Goal: Task Accomplishment & Management: Manage account settings

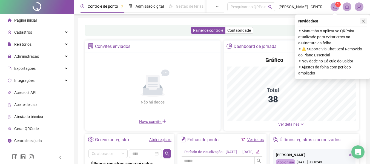
click at [362, 21] on icon "close" at bounding box center [363, 21] width 4 height 4
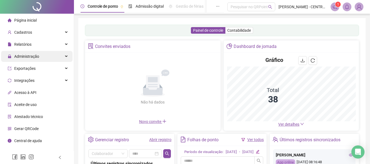
click at [37, 56] on span "Administração" at bounding box center [26, 56] width 25 height 4
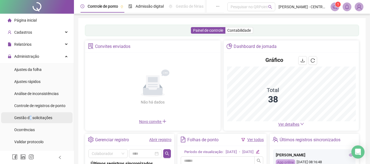
click at [30, 116] on span "Gestão de solicitações" at bounding box center [33, 118] width 38 height 4
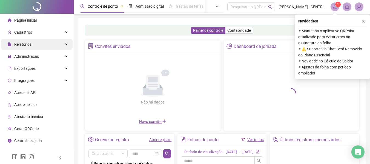
click at [44, 46] on div "Relatórios" at bounding box center [36, 44] width 71 height 11
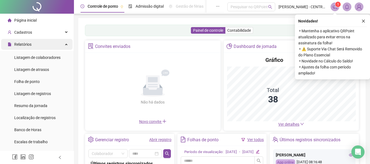
click at [42, 44] on div "Relatórios" at bounding box center [36, 44] width 71 height 11
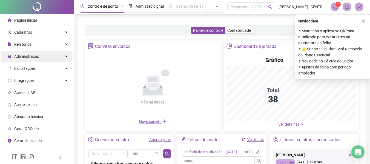
click at [40, 61] on div "Administração" at bounding box center [36, 56] width 71 height 11
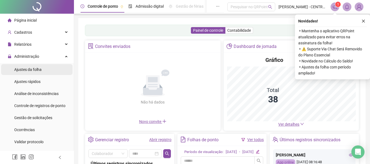
click at [37, 75] on div "Ajustes da folha" at bounding box center [27, 69] width 27 height 11
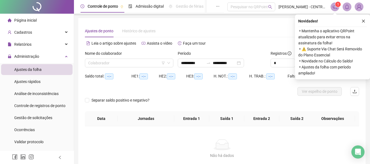
type input "**********"
click at [362, 23] on button "button" at bounding box center [363, 21] width 7 height 7
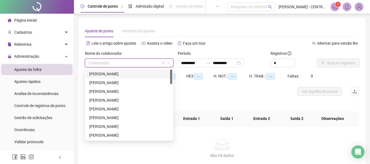
click at [156, 63] on input "search" at bounding box center [126, 63] width 77 height 8
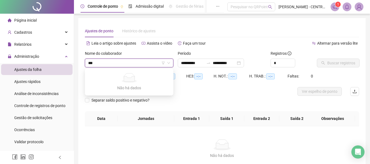
type input "**"
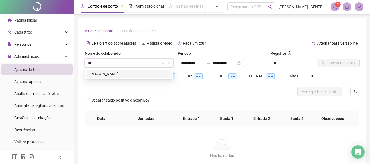
click at [153, 72] on div "[PERSON_NAME]" at bounding box center [129, 74] width 80 height 6
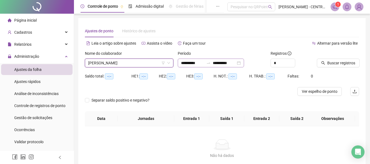
click at [244, 62] on div "**********" at bounding box center [211, 63] width 66 height 9
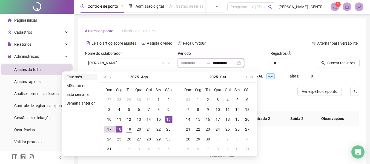
type input "**********"
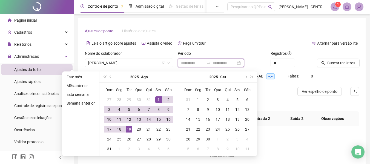
type input "**********"
click at [111, 78] on button "prev-year" at bounding box center [111, 76] width 6 height 11
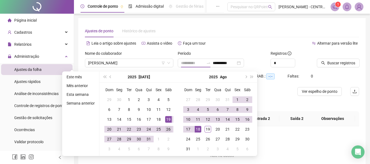
type input "**********"
click at [169, 127] on div "26" at bounding box center [168, 129] width 7 height 7
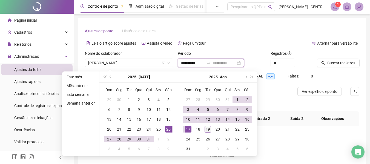
type input "**********"
click at [207, 130] on div "19" at bounding box center [207, 129] width 7 height 7
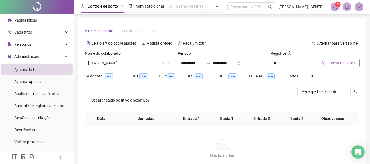
click at [333, 62] on span "Buscar registros" at bounding box center [341, 63] width 28 height 6
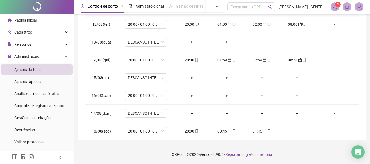
scroll to position [328, 0]
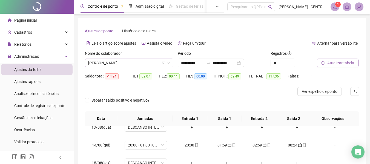
click at [117, 65] on span "[PERSON_NAME]" at bounding box center [129, 63] width 82 height 8
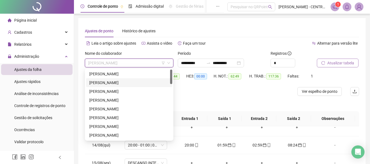
click at [114, 81] on div "[PERSON_NAME]" at bounding box center [129, 83] width 80 height 6
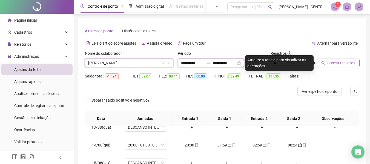
click at [204, 63] on input "**********" at bounding box center [192, 63] width 23 height 6
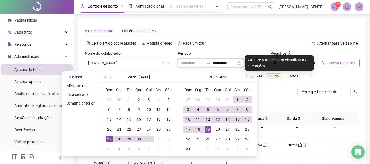
type input "**********"
click at [168, 130] on div "26" at bounding box center [168, 129] width 7 height 7
type input "**********"
click at [210, 128] on div "19" at bounding box center [207, 129] width 7 height 7
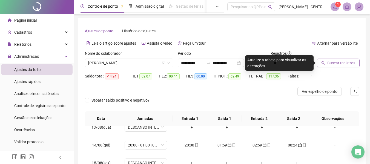
click at [293, 34] on div "Ajustes de ponto Histórico de ajustes" at bounding box center [222, 31] width 274 height 13
click at [336, 63] on span "Buscar registros" at bounding box center [341, 63] width 28 height 6
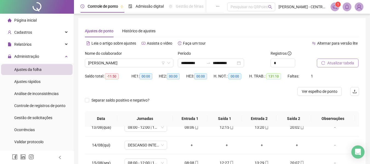
scroll to position [109, 0]
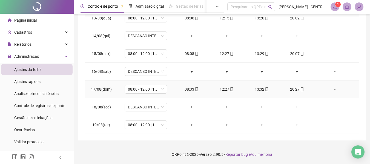
click at [330, 89] on div "-" at bounding box center [335, 89] width 32 height 6
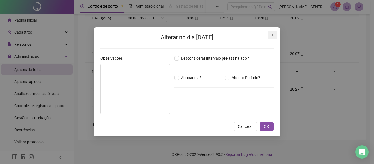
click at [273, 36] on icon "close" at bounding box center [272, 35] width 4 height 4
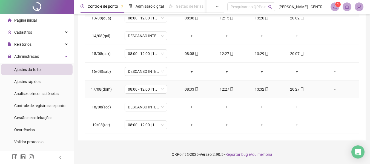
click at [330, 90] on div "-" at bounding box center [335, 89] width 32 height 6
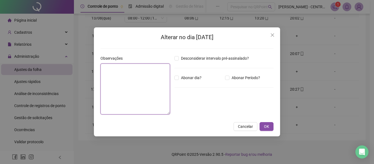
click at [154, 85] on textarea at bounding box center [135, 88] width 70 height 51
type textarea "**********"
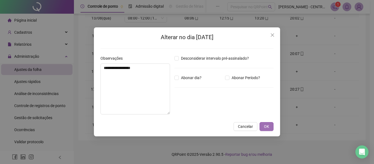
click at [266, 129] on span "OK" at bounding box center [266, 126] width 5 height 6
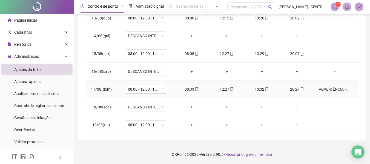
click at [335, 87] on div "ADVERTÊNCIA FORMAL" at bounding box center [335, 89] width 32 height 6
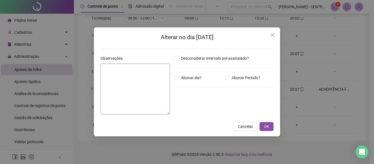
type textarea "**********"
click at [82, 68] on div "**********" at bounding box center [187, 82] width 374 height 164
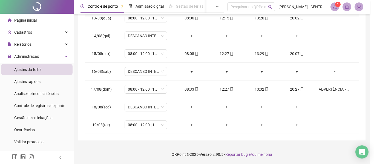
click at [82, 68] on div "**********" at bounding box center [187, 82] width 374 height 164
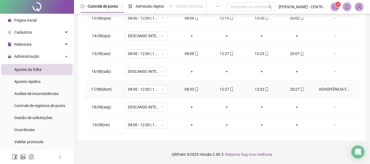
click at [327, 89] on div "ADVERTÊNCIA FORMAL" at bounding box center [335, 89] width 32 height 6
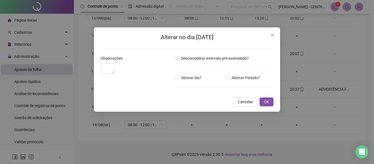
type textarea "**********"
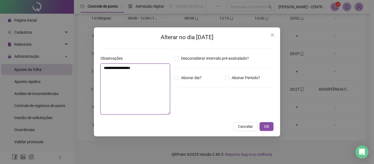
click at [153, 70] on textarea "**********" at bounding box center [135, 88] width 70 height 51
click at [100, 71] on div "**********" at bounding box center [135, 86] width 74 height 63
drag, startPoint x: 111, startPoint y: 68, endPoint x: 149, endPoint y: 69, distance: 38.1
click at [149, 69] on textarea "**********" at bounding box center [135, 88] width 70 height 51
type textarea "**********"
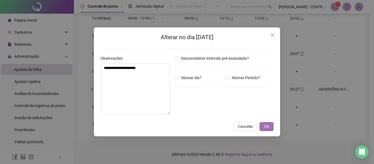
click at [266, 125] on span "OK" at bounding box center [266, 126] width 5 height 6
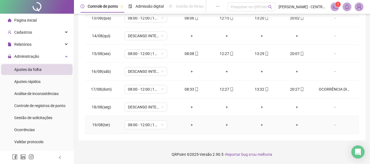
click at [330, 126] on div "-" at bounding box center [335, 125] width 32 height 6
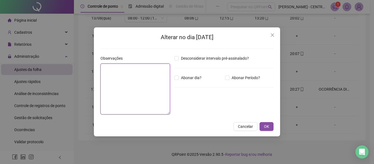
paste textarea "**********"
type textarea "**********"
click at [259, 122] on button "OK" at bounding box center [266, 126] width 14 height 9
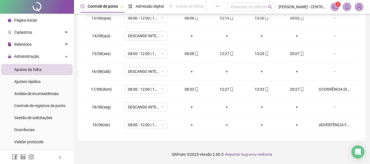
scroll to position [0, 0]
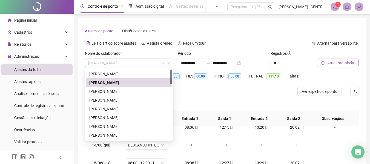
click at [145, 60] on span "[PERSON_NAME]" at bounding box center [129, 63] width 82 height 8
click at [135, 88] on div "[PERSON_NAME]" at bounding box center [129, 91] width 86 height 9
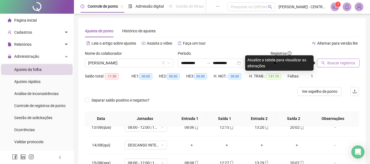
click at [331, 60] on span "Buscar registros" at bounding box center [341, 63] width 28 height 6
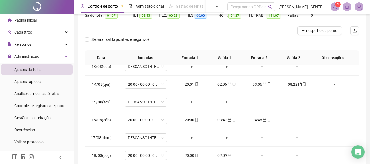
scroll to position [109, 0]
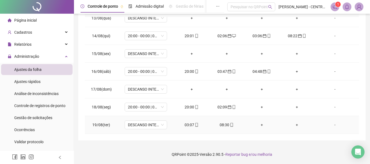
click at [186, 123] on div "03:07" at bounding box center [191, 125] width 26 height 6
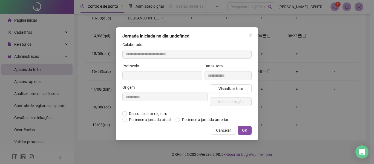
type input "**********"
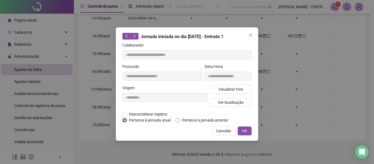
click at [186, 119] on span "Pertence à jornada anterior" at bounding box center [205, 120] width 51 height 6
click at [242, 131] on button "OK" at bounding box center [245, 130] width 14 height 9
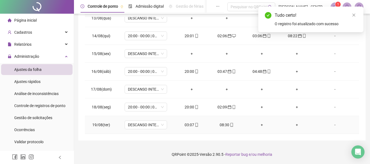
click at [217, 126] on div "08:30" at bounding box center [226, 125] width 26 height 6
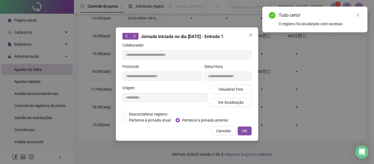
type input "**********"
click at [213, 118] on span "Pertence à jornada anterior" at bounding box center [205, 120] width 51 height 6
click at [238, 129] on button "OK" at bounding box center [245, 130] width 14 height 9
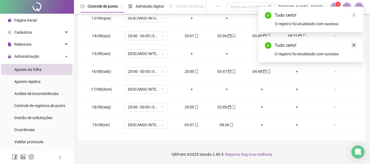
click at [353, 46] on icon "close" at bounding box center [353, 45] width 3 height 3
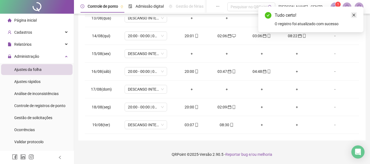
click at [353, 14] on icon "close" at bounding box center [354, 15] width 4 height 4
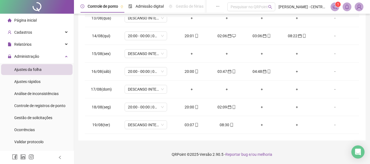
scroll to position [0, 0]
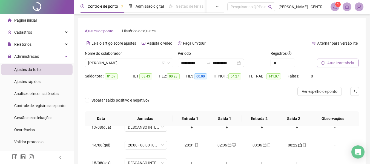
click at [335, 59] on button "Atualizar tabela" at bounding box center [338, 63] width 42 height 9
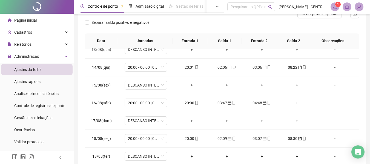
scroll to position [109, 0]
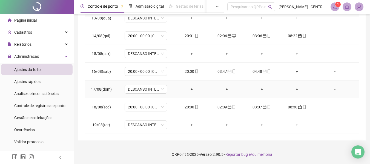
click at [224, 90] on div "+" at bounding box center [226, 89] width 26 height 6
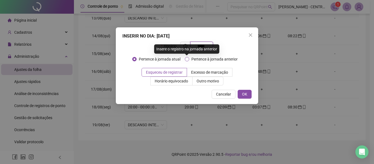
type input "*****"
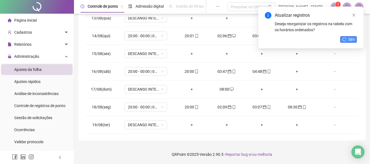
drag, startPoint x: 348, startPoint y: 38, endPoint x: 326, endPoint y: 45, distance: 23.4
click at [348, 37] on span "Sim" at bounding box center [351, 39] width 6 height 6
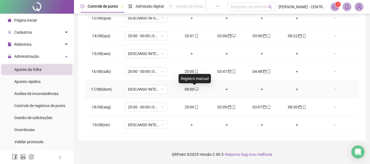
click at [190, 89] on div "08:00" at bounding box center [191, 89] width 26 height 6
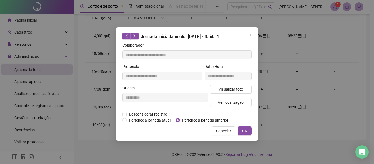
type input "**********"
click at [193, 120] on span "Pertence à jornada anterior" at bounding box center [205, 120] width 51 height 6
click at [246, 131] on span "OK" at bounding box center [244, 131] width 5 height 6
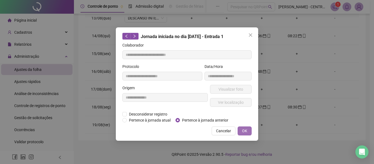
click at [246, 131] on span "OK" at bounding box center [244, 131] width 5 height 6
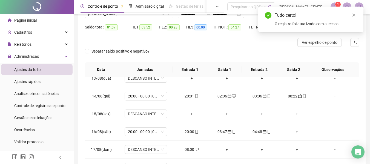
scroll to position [0, 0]
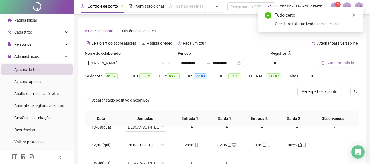
click at [330, 59] on button "Atualizar tabela" at bounding box center [338, 63] width 42 height 9
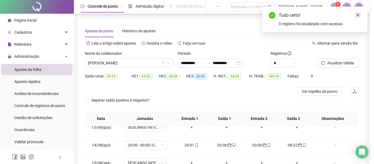
click at [359, 12] on link "Close" at bounding box center [358, 15] width 6 height 6
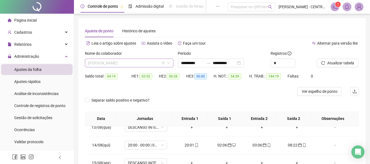
click at [129, 65] on span "[PERSON_NAME]" at bounding box center [129, 63] width 82 height 8
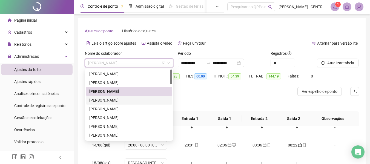
click at [126, 102] on div "[PERSON_NAME]" at bounding box center [129, 100] width 80 height 6
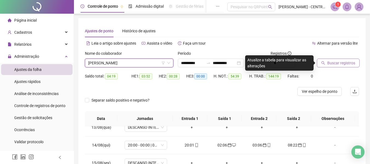
click at [345, 63] on span "Buscar registros" at bounding box center [341, 63] width 28 height 6
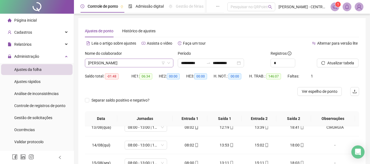
click at [151, 60] on span "[PERSON_NAME]" at bounding box center [129, 63] width 82 height 8
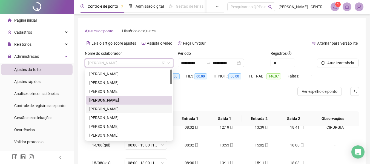
click at [122, 108] on div "[PERSON_NAME]" at bounding box center [129, 109] width 80 height 6
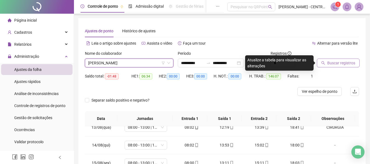
click at [356, 61] on button "Buscar registros" at bounding box center [338, 63] width 43 height 9
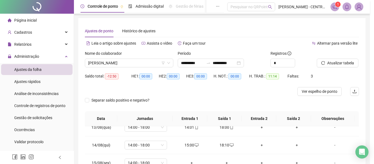
scroll to position [25, 0]
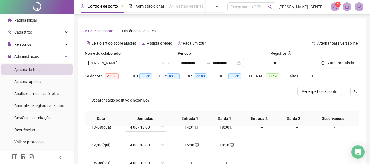
click at [151, 65] on span "[PERSON_NAME]" at bounding box center [129, 63] width 82 height 8
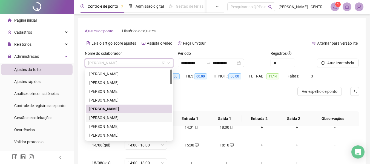
click at [135, 121] on div "[PERSON_NAME]" at bounding box center [129, 117] width 86 height 9
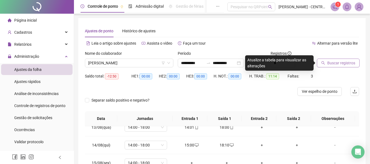
click at [326, 60] on button "Buscar registros" at bounding box center [338, 63] width 43 height 9
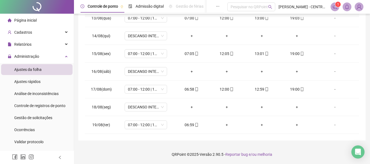
scroll to position [0, 0]
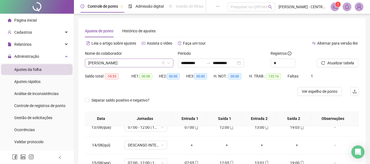
click at [128, 64] on span "[PERSON_NAME]" at bounding box center [129, 63] width 82 height 8
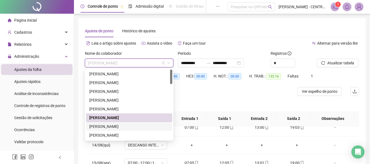
click at [117, 128] on div "[PERSON_NAME]" at bounding box center [129, 126] width 80 height 6
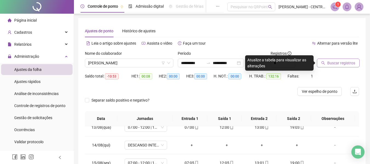
click at [339, 66] on button "Buscar registros" at bounding box center [338, 63] width 43 height 9
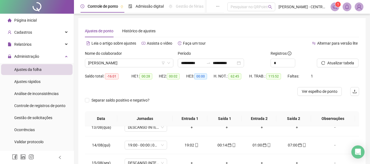
scroll to position [109, 0]
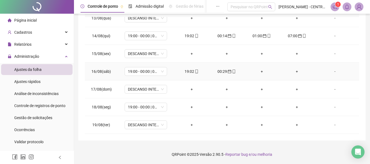
click at [258, 70] on div "+" at bounding box center [262, 71] width 26 height 6
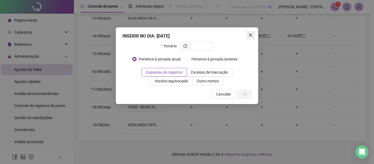
click at [253, 33] on span "Close" at bounding box center [250, 35] width 9 height 4
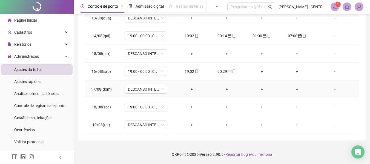
click at [186, 86] on div "+" at bounding box center [191, 89] width 26 height 6
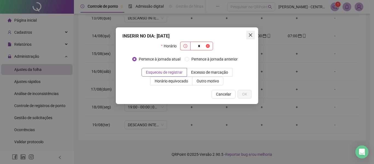
type input "*"
click at [252, 33] on button "Close" at bounding box center [250, 35] width 9 height 9
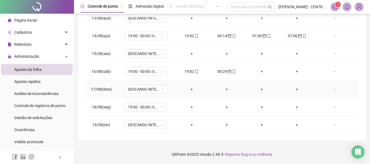
click at [191, 89] on div "+" at bounding box center [191, 89] width 26 height 6
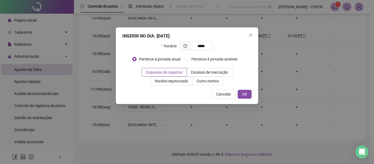
type input "*****"
click at [238, 90] on button "OK" at bounding box center [245, 94] width 14 height 9
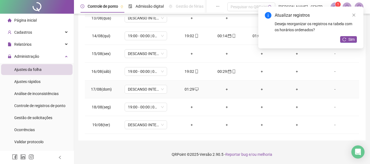
click at [222, 88] on div "+" at bounding box center [226, 89] width 26 height 6
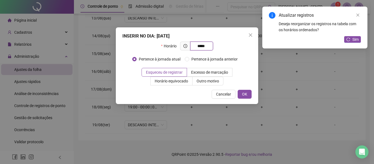
type input "*****"
click at [238, 90] on button "OK" at bounding box center [245, 94] width 14 height 9
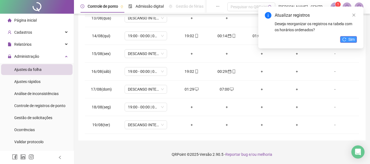
click at [353, 39] on span "Sim" at bounding box center [351, 39] width 6 height 6
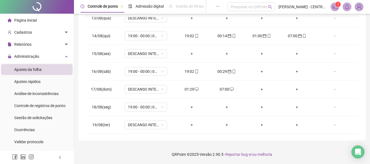
click at [190, 89] on div "01:29" at bounding box center [191, 89] width 26 height 6
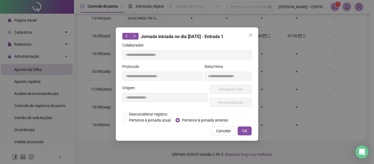
type input "**********"
click at [187, 120] on span "Pertence à jornada anterior" at bounding box center [205, 120] width 51 height 6
click at [237, 132] on div "Cancelar OK" at bounding box center [186, 130] width 129 height 9
click at [243, 132] on span "OK" at bounding box center [244, 131] width 5 height 6
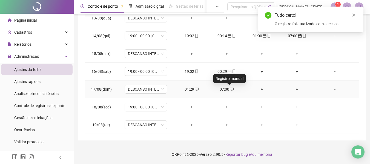
click at [221, 90] on div "07:00" at bounding box center [226, 89] width 26 height 6
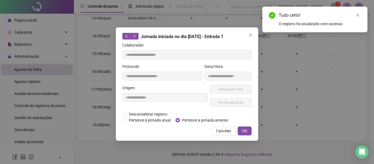
type input "**********"
click at [195, 121] on span "Pertence à jornada anterior" at bounding box center [205, 120] width 51 height 6
click at [239, 132] on button "OK" at bounding box center [245, 130] width 14 height 9
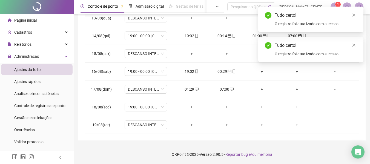
drag, startPoint x: 353, startPoint y: 46, endPoint x: 354, endPoint y: 31, distance: 14.6
click at [353, 45] on icon "close" at bounding box center [354, 45] width 4 height 4
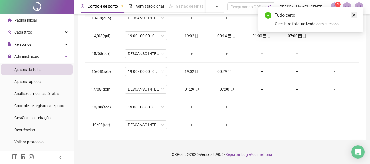
click at [354, 12] on link "Close" at bounding box center [354, 15] width 6 height 6
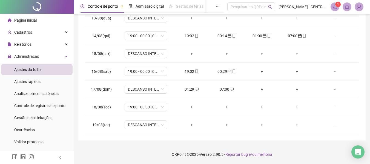
scroll to position [0, 0]
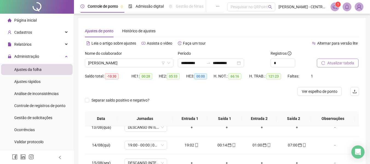
click at [339, 66] on span "Atualizar tabela" at bounding box center [340, 63] width 27 height 6
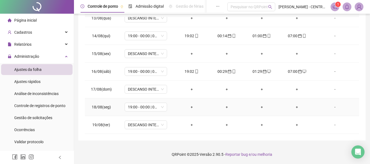
click at [334, 105] on div "-" at bounding box center [335, 107] width 32 height 6
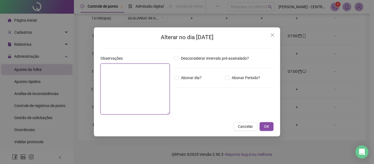
click at [143, 85] on textarea at bounding box center [134, 88] width 69 height 51
type textarea "*****"
click at [259, 122] on button "OK" at bounding box center [266, 126] width 14 height 9
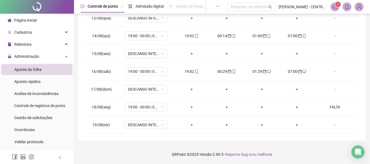
scroll to position [0, 0]
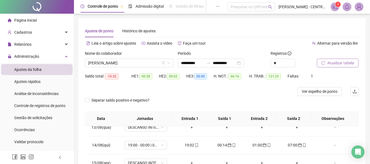
click at [334, 63] on span "Atualizar tabela" at bounding box center [340, 63] width 27 height 6
click at [151, 66] on span "[PERSON_NAME]" at bounding box center [129, 63] width 82 height 8
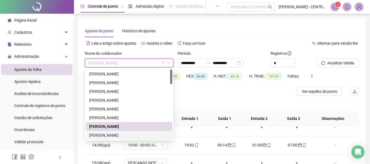
click at [105, 132] on div "[PERSON_NAME]" at bounding box center [129, 135] width 86 height 9
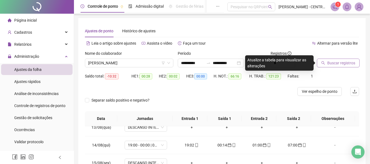
click at [336, 65] on span "Buscar registros" at bounding box center [341, 63] width 28 height 6
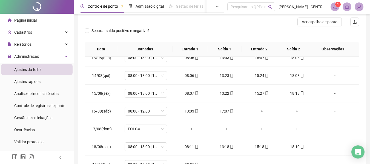
scroll to position [109, 0]
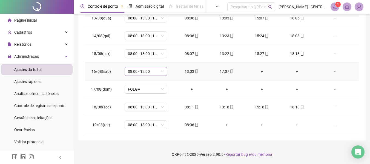
click at [142, 69] on span "08:00 - 12:00" at bounding box center [146, 71] width 36 height 8
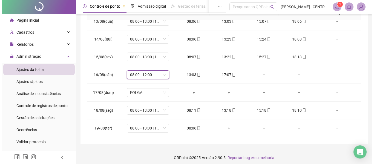
scroll to position [15, 0]
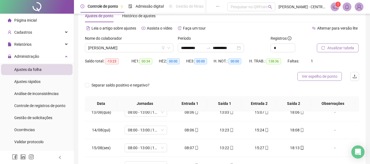
click at [319, 78] on span "Ver espelho de ponto" at bounding box center [320, 76] width 36 height 6
click at [119, 50] on span "[PERSON_NAME]" at bounding box center [129, 48] width 82 height 8
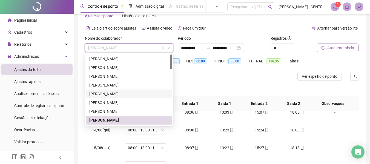
click at [114, 94] on div "[PERSON_NAME]" at bounding box center [129, 94] width 80 height 6
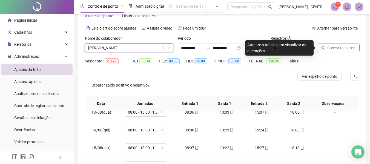
click at [336, 51] on button "Buscar registros" at bounding box center [338, 48] width 43 height 9
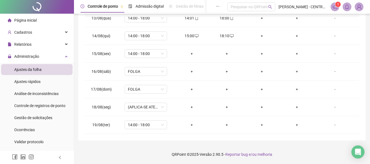
scroll to position [0, 0]
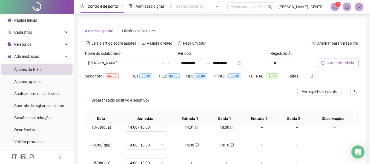
click at [337, 66] on button "Atualizar tabela" at bounding box center [338, 63] width 42 height 9
click at [139, 63] on span "[PERSON_NAME]" at bounding box center [129, 63] width 82 height 8
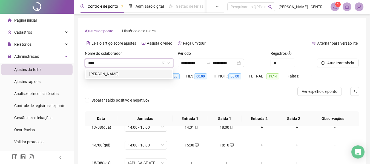
type input "*****"
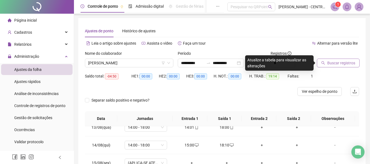
click at [334, 65] on span "Buscar registros" at bounding box center [341, 63] width 28 height 6
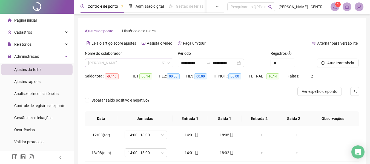
click at [148, 63] on span "[PERSON_NAME]" at bounding box center [129, 63] width 82 height 8
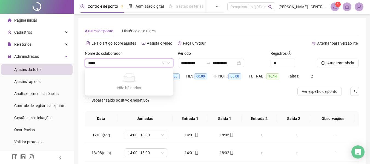
type input "****"
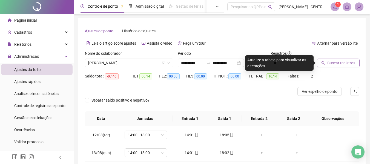
click at [335, 67] on button "Buscar registros" at bounding box center [338, 63] width 43 height 9
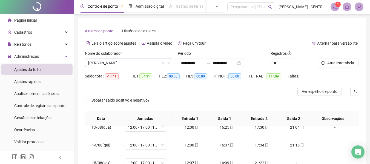
click at [151, 59] on span "[PERSON_NAME]" at bounding box center [129, 63] width 82 height 8
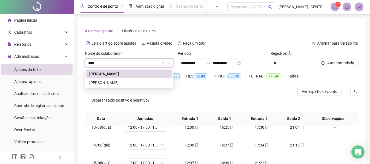
type input "*****"
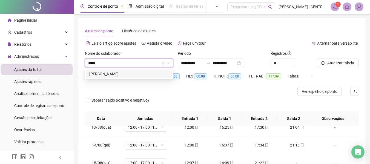
click at [121, 70] on div "[PERSON_NAME]" at bounding box center [129, 74] width 86 height 9
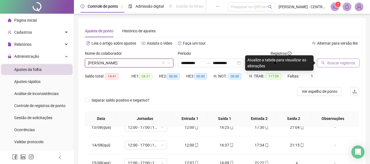
click at [343, 62] on span "Buscar registros" at bounding box center [341, 63] width 28 height 6
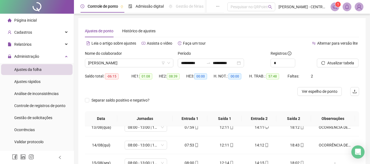
click at [320, 68] on div "Atualizar tabela" at bounding box center [337, 60] width 47 height 21
click at [324, 60] on button "Atualizar tabela" at bounding box center [338, 63] width 42 height 9
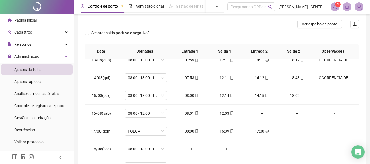
scroll to position [109, 0]
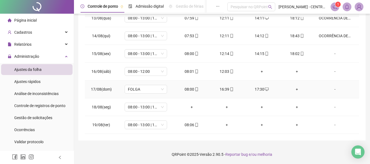
click at [293, 89] on div "+" at bounding box center [297, 89] width 26 height 6
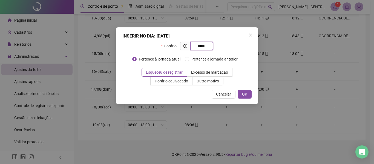
type input "*****"
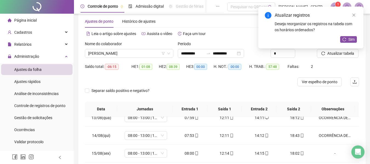
scroll to position [0, 0]
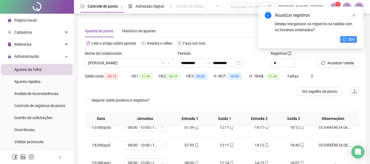
drag, startPoint x: 351, startPoint y: 44, endPoint x: 351, endPoint y: 40, distance: 4.4
click at [351, 44] on div "Atualizar registros Deseja reorganizar os registros na tabela com os horários o…" at bounding box center [310, 28] width 105 height 42
click at [351, 40] on span "Sim" at bounding box center [351, 39] width 6 height 6
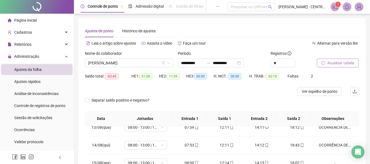
click at [340, 62] on span "Atualizar tabela" at bounding box center [340, 63] width 27 height 6
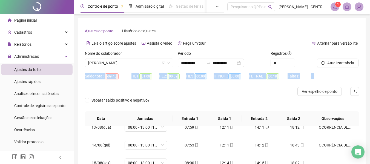
drag, startPoint x: 368, startPoint y: 61, endPoint x: 374, endPoint y: 95, distance: 34.4
click at [370, 95] on html "**********" at bounding box center [185, 82] width 370 height 164
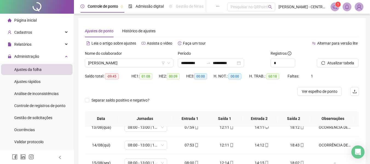
click at [363, 20] on div "**********" at bounding box center [221, 134] width 287 height 232
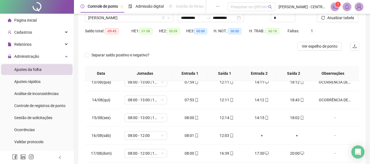
scroll to position [29, 0]
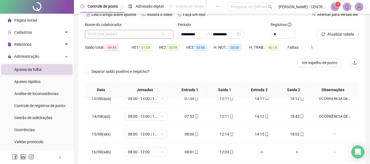
click at [165, 35] on span "[PERSON_NAME]" at bounding box center [129, 34] width 82 height 8
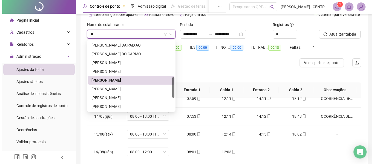
scroll to position [0, 0]
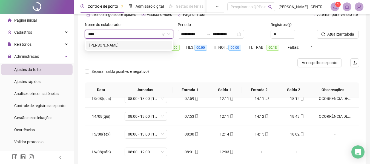
type input "*****"
click at [122, 41] on div "[PERSON_NAME]" at bounding box center [129, 45] width 86 height 9
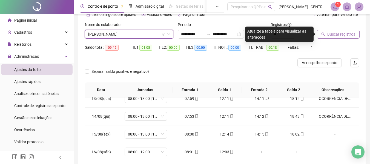
click at [336, 33] on span "Buscar registros" at bounding box center [341, 34] width 28 height 6
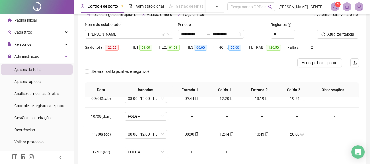
scroll to position [109, 0]
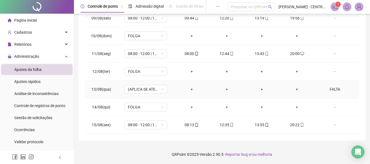
click at [330, 87] on div "FALTA" at bounding box center [335, 89] width 32 height 6
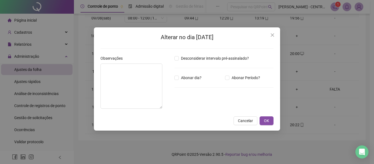
type textarea "*****"
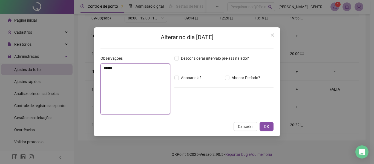
drag, startPoint x: 125, startPoint y: 74, endPoint x: 75, endPoint y: 73, distance: 49.8
click at [75, 73] on div "Alterar no dia [DATE] Observações ***** Desconsiderar intervalo pré-assinalado?…" at bounding box center [187, 82] width 374 height 164
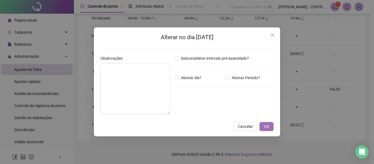
click at [271, 125] on button "OK" at bounding box center [266, 126] width 14 height 9
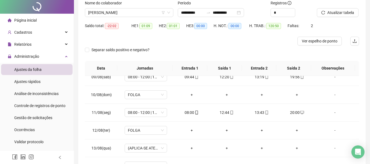
scroll to position [0, 0]
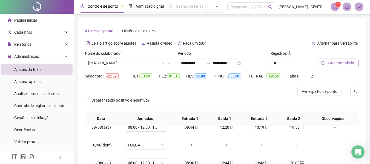
click at [331, 60] on span "Atualizar tabela" at bounding box center [340, 63] width 27 height 6
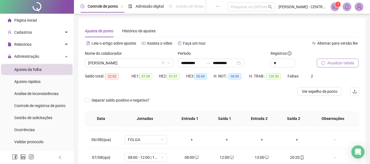
click at [330, 63] on span "Atualizar tabela" at bounding box center [340, 63] width 27 height 6
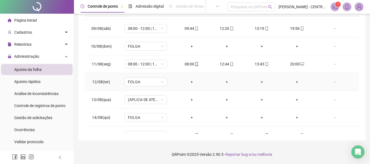
scroll to position [301, 0]
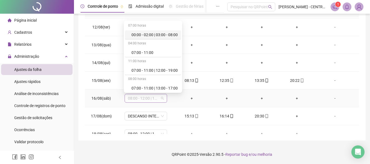
click at [150, 99] on span "08:00 - 12:00 | 13:00 - 20:00" at bounding box center [146, 98] width 36 height 8
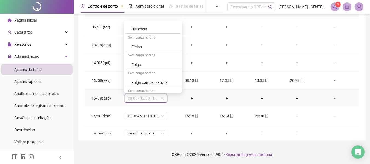
scroll to position [677, 0]
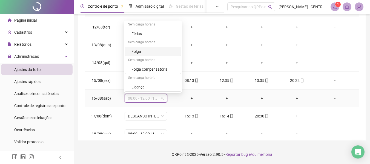
click at [158, 53] on div "Folga" at bounding box center [154, 51] width 46 height 6
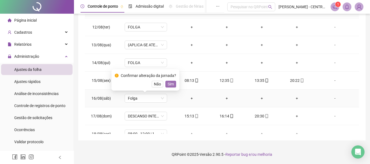
click at [173, 82] on button "Sim" at bounding box center [170, 84] width 11 height 7
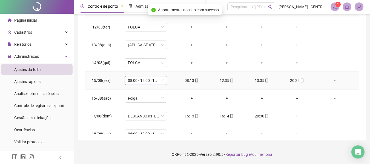
scroll to position [328, 0]
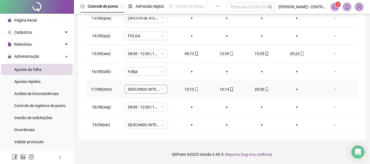
click at [158, 88] on span "DESCANSO INTER-JORNADA" at bounding box center [146, 89] width 36 height 8
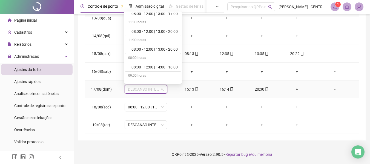
scroll to position [137, 0]
click at [153, 33] on div "08:00 - 12:00 | 13:00 - 20:00" at bounding box center [154, 31] width 46 height 6
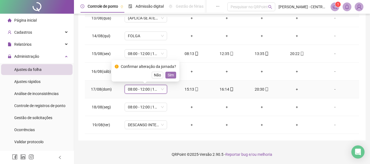
click at [168, 77] on span "Sim" at bounding box center [171, 75] width 6 height 6
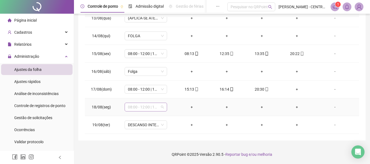
click at [150, 107] on span "08:00 - 12:00 | 13:00 - 20:00" at bounding box center [146, 107] width 36 height 8
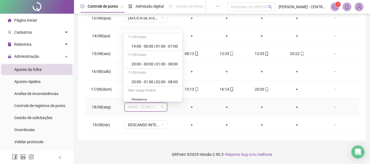
scroll to position [677, 0]
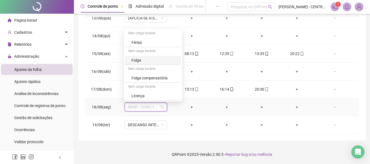
click at [155, 57] on div "Folga" at bounding box center [154, 60] width 46 height 6
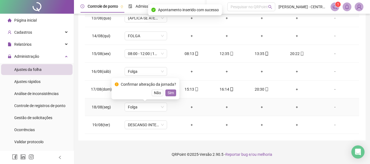
click at [169, 94] on span "Sim" at bounding box center [171, 93] width 6 height 6
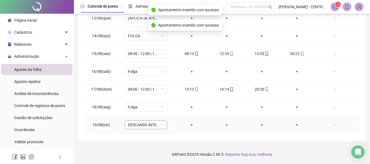
click at [140, 124] on span "DESCANSO INTER-JORNADA" at bounding box center [146, 125] width 36 height 8
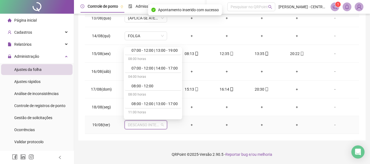
scroll to position [109, 0]
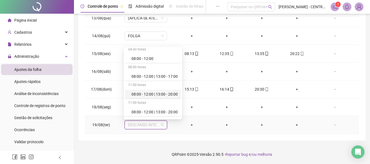
click at [148, 96] on div "08:00 - 12:00 | 13:00 - 20:00" at bounding box center [154, 94] width 46 height 6
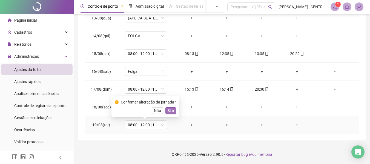
click at [169, 110] on span "Sim" at bounding box center [171, 111] width 6 height 6
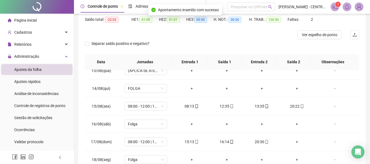
scroll to position [0, 0]
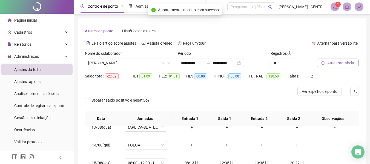
click at [343, 64] on span "Atualizar tabela" at bounding box center [340, 63] width 27 height 6
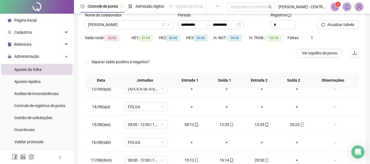
scroll to position [7, 0]
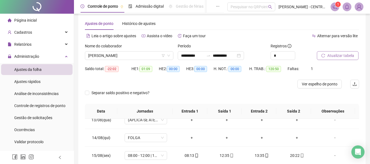
click at [340, 58] on span "Atualizar tabela" at bounding box center [340, 56] width 27 height 6
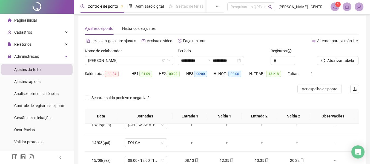
scroll to position [0, 0]
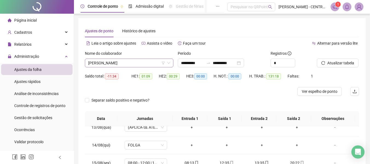
click at [132, 61] on span "[PERSON_NAME]" at bounding box center [129, 63] width 82 height 8
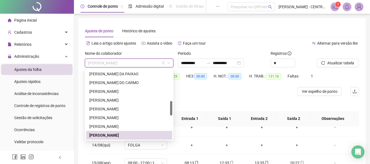
click at [130, 64] on span "[PERSON_NAME]" at bounding box center [129, 63] width 82 height 8
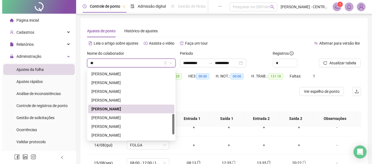
scroll to position [0, 0]
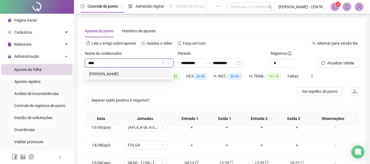
type input "*****"
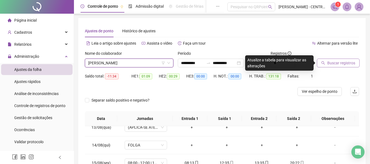
click at [351, 65] on span "Buscar registros" at bounding box center [341, 63] width 28 height 6
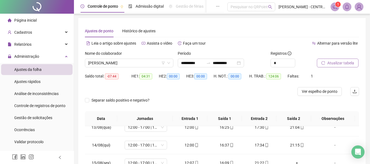
click at [331, 63] on span "Atualizar tabela" at bounding box center [340, 63] width 27 height 6
click at [138, 59] on span "[PERSON_NAME]" at bounding box center [129, 63] width 82 height 8
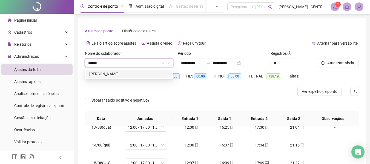
type input "******"
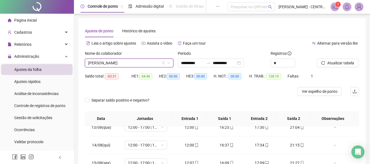
click at [124, 68] on div "Nome do colaborador [PERSON_NAME]" at bounding box center [129, 60] width 93 height 21
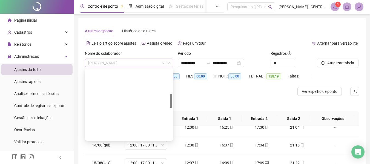
click at [125, 64] on span "[PERSON_NAME]" at bounding box center [129, 63] width 82 height 8
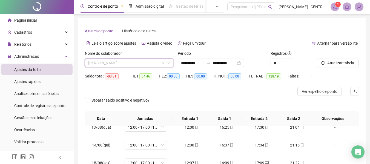
click at [142, 67] on span "[PERSON_NAME]" at bounding box center [129, 63] width 82 height 8
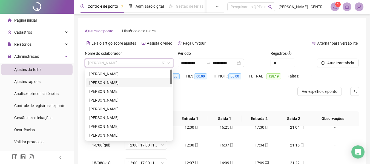
click at [135, 81] on div "[PERSON_NAME]" at bounding box center [129, 83] width 80 height 6
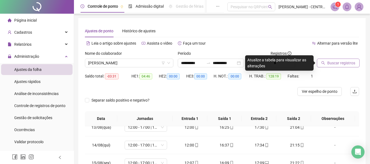
click at [342, 64] on span "Buscar registros" at bounding box center [341, 63] width 28 height 6
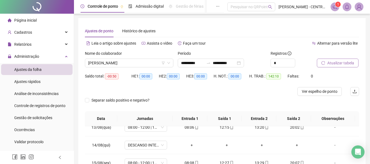
scroll to position [109, 0]
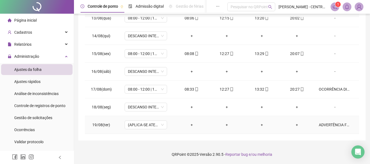
click at [328, 126] on div "ADVERTÊNCIA FORMAL" at bounding box center [335, 125] width 32 height 6
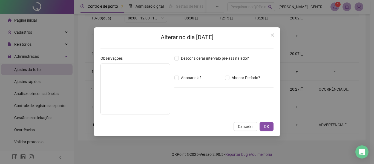
type textarea "**********"
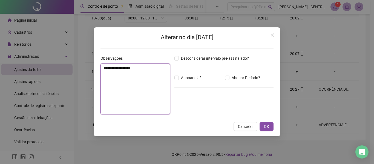
drag, startPoint x: 150, startPoint y: 69, endPoint x: 69, endPoint y: 73, distance: 81.4
click at [69, 73] on div "**********" at bounding box center [187, 82] width 374 height 164
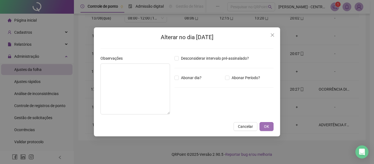
click at [269, 126] on button "OK" at bounding box center [266, 126] width 14 height 9
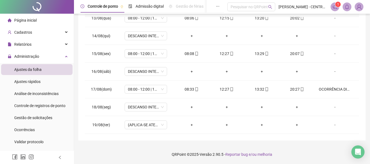
scroll to position [0, 0]
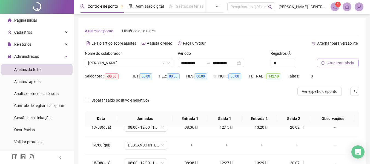
click at [324, 63] on icon "reload" at bounding box center [323, 63] width 4 height 4
click at [90, 61] on span "[PERSON_NAME]" at bounding box center [129, 63] width 82 height 8
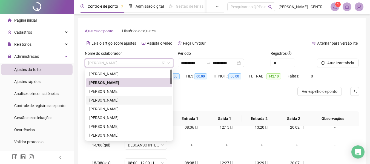
click at [99, 96] on div "[PERSON_NAME]" at bounding box center [129, 100] width 86 height 9
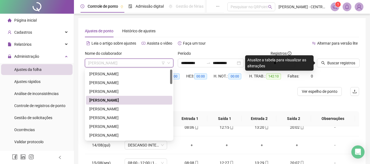
click at [105, 64] on span "[PERSON_NAME]" at bounding box center [129, 63] width 82 height 8
click at [106, 88] on div "[PERSON_NAME]" at bounding box center [129, 91] width 86 height 9
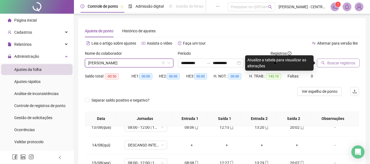
click at [356, 62] on button "Buscar registros" at bounding box center [338, 63] width 43 height 9
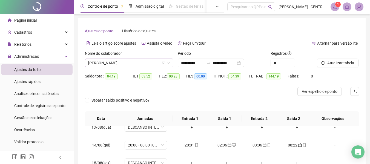
click at [143, 64] on span "[PERSON_NAME]" at bounding box center [129, 63] width 82 height 8
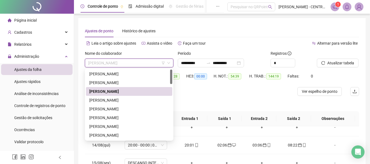
click at [138, 96] on div "[PERSON_NAME]" at bounding box center [129, 100] width 86 height 9
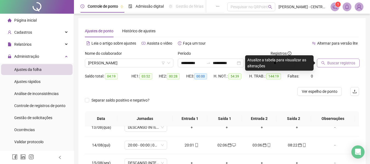
click at [331, 59] on button "Buscar registros" at bounding box center [338, 63] width 43 height 9
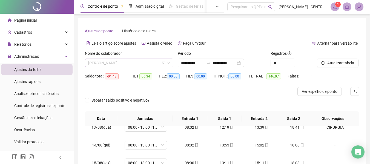
click at [131, 63] on span "[PERSON_NAME]" at bounding box center [129, 63] width 82 height 8
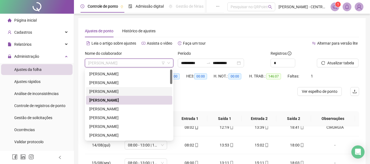
click at [114, 93] on div "[PERSON_NAME]" at bounding box center [129, 91] width 80 height 6
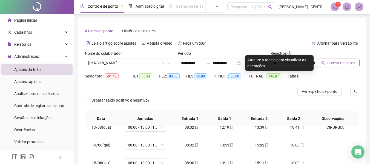
click at [330, 62] on span "Buscar registros" at bounding box center [341, 63] width 28 height 6
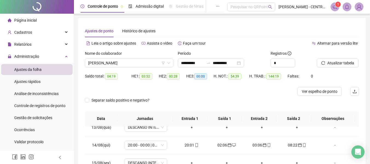
click at [149, 58] on div "Nome do colaborador" at bounding box center [129, 54] width 88 height 8
click at [145, 65] on span "[PERSON_NAME]" at bounding box center [129, 63] width 82 height 8
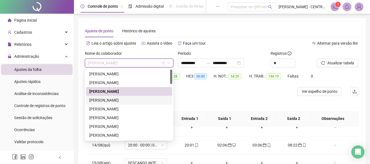
click at [133, 99] on div "[PERSON_NAME]" at bounding box center [129, 100] width 80 height 6
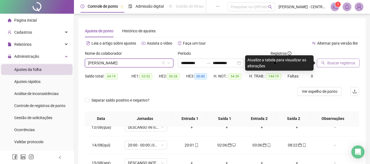
click at [322, 65] on icon "search" at bounding box center [323, 63] width 4 height 4
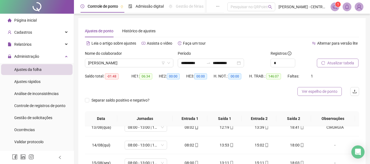
click at [313, 94] on span "Ver espelho de ponto" at bounding box center [320, 91] width 36 height 6
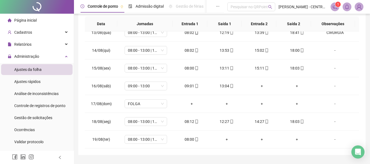
scroll to position [109, 0]
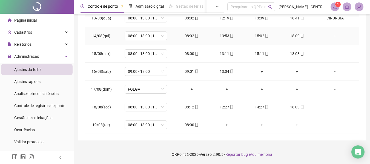
click at [332, 33] on div "-" at bounding box center [335, 36] width 32 height 6
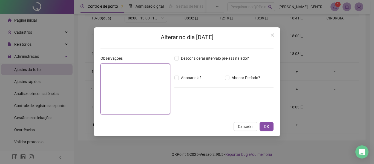
click at [138, 83] on textarea at bounding box center [135, 88] width 70 height 51
type textarea "********"
click at [259, 122] on button "OK" at bounding box center [266, 126] width 14 height 9
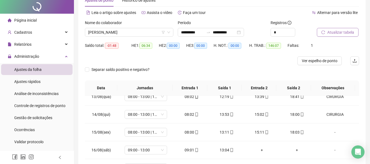
scroll to position [0, 0]
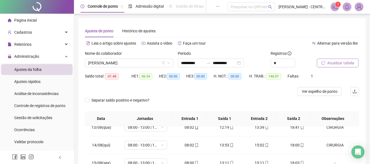
click at [334, 61] on span "Atualizar tabela" at bounding box center [340, 63] width 27 height 6
click at [129, 62] on span "[PERSON_NAME]" at bounding box center [129, 63] width 82 height 8
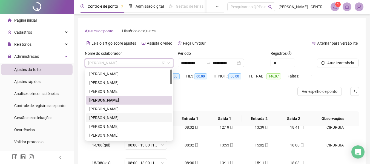
click at [117, 120] on div "[PERSON_NAME]" at bounding box center [129, 118] width 80 height 6
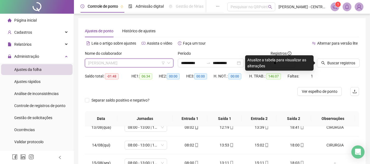
click at [113, 64] on span "[PERSON_NAME]" at bounding box center [129, 63] width 82 height 8
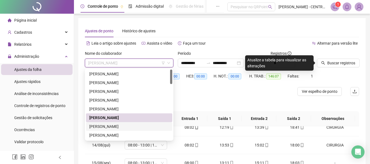
click at [102, 128] on div "[PERSON_NAME]" at bounding box center [129, 126] width 80 height 6
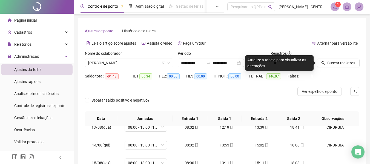
click at [321, 63] on icon "search" at bounding box center [323, 63] width 4 height 4
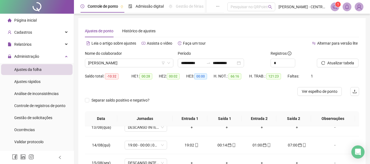
drag, startPoint x: 138, startPoint y: 67, endPoint x: 137, endPoint y: 83, distance: 16.7
click at [138, 67] on div "[PERSON_NAME]" at bounding box center [129, 63] width 88 height 9
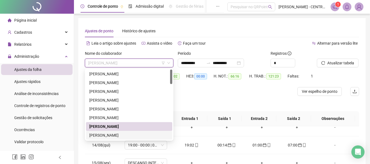
drag, startPoint x: 136, startPoint y: 135, endPoint x: 183, endPoint y: 127, distance: 46.9
click at [136, 135] on div "[PERSON_NAME]" at bounding box center [129, 135] width 80 height 6
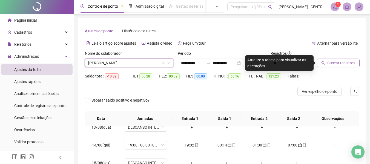
click at [336, 59] on button "Buscar registros" at bounding box center [338, 63] width 43 height 9
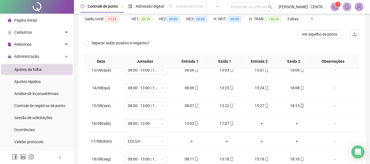
scroll to position [109, 0]
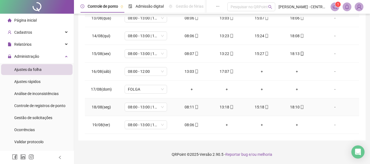
click at [329, 105] on div "-" at bounding box center [335, 107] width 32 height 6
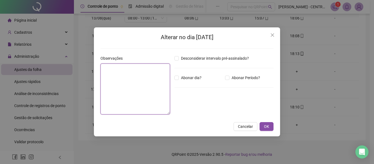
click at [158, 82] on textarea at bounding box center [135, 88] width 70 height 51
type textarea "**********"
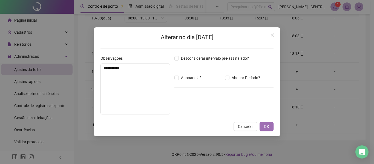
click at [270, 126] on button "OK" at bounding box center [266, 126] width 14 height 9
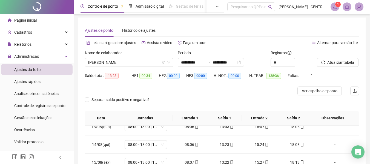
scroll to position [0, 0]
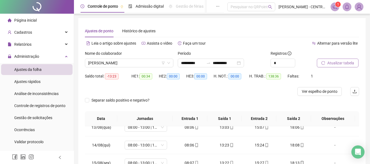
click at [334, 64] on span "Atualizar tabela" at bounding box center [340, 63] width 27 height 6
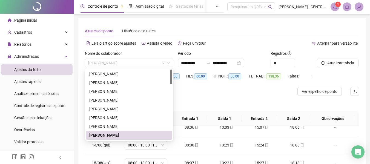
click at [154, 62] on span "[PERSON_NAME]" at bounding box center [129, 63] width 82 height 8
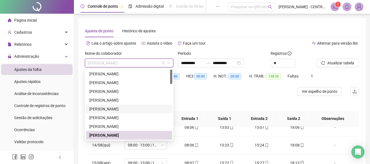
scroll to position [27, 0]
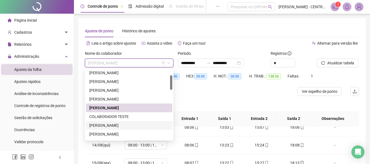
click at [128, 123] on div "[PERSON_NAME]" at bounding box center [129, 125] width 80 height 6
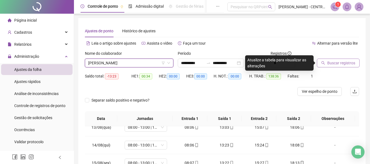
click at [324, 60] on button "Buscar registros" at bounding box center [338, 63] width 43 height 9
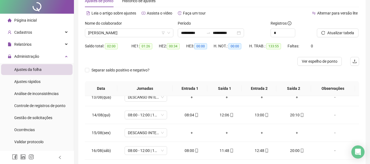
scroll to position [0, 0]
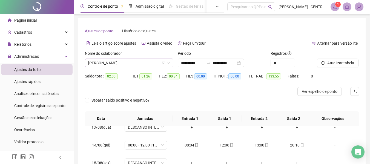
click at [111, 63] on span "[PERSON_NAME]" at bounding box center [129, 63] width 82 height 8
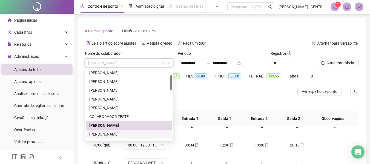
click at [111, 134] on div "[PERSON_NAME]" at bounding box center [129, 134] width 80 height 6
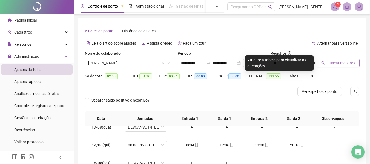
click at [326, 62] on button "Buscar registros" at bounding box center [338, 63] width 43 height 9
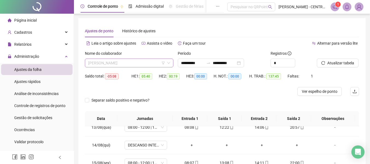
click at [156, 65] on span "[PERSON_NAME]" at bounding box center [129, 63] width 82 height 8
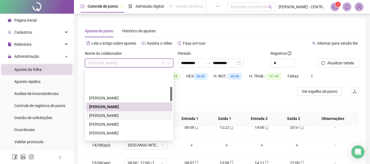
scroll to position [82, 0]
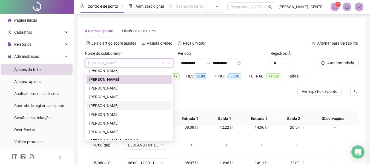
drag, startPoint x: 122, startPoint y: 104, endPoint x: 132, endPoint y: 102, distance: 9.5
click at [122, 104] on div "[PERSON_NAME]" at bounding box center [129, 106] width 80 height 6
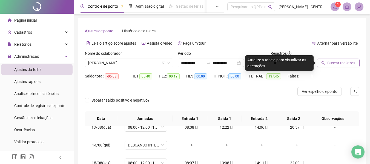
click at [340, 67] on button "Buscar registros" at bounding box center [338, 63] width 43 height 9
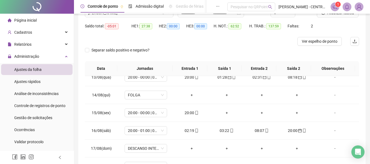
scroll to position [109, 0]
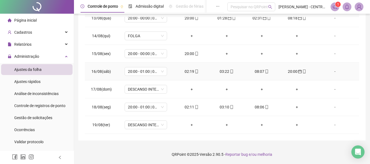
click at [189, 71] on div "02:19" at bounding box center [191, 71] width 26 height 6
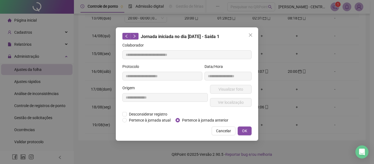
type input "**********"
click at [180, 118] on span "Pertence à jornada anterior" at bounding box center [205, 120] width 51 height 6
click at [247, 131] on span "OK" at bounding box center [244, 131] width 5 height 6
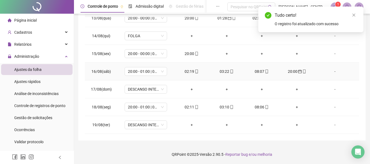
click at [221, 73] on div "03:22" at bounding box center [226, 71] width 26 height 6
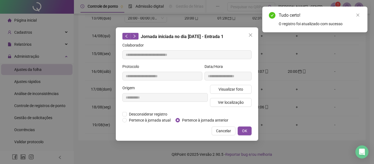
type input "**********"
click at [192, 120] on span "Pertence à jornada anterior" at bounding box center [205, 120] width 51 height 6
click at [246, 132] on span "OK" at bounding box center [244, 131] width 5 height 6
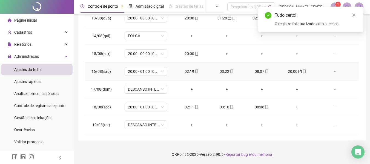
click at [256, 70] on div "08:07" at bounding box center [262, 71] width 26 height 6
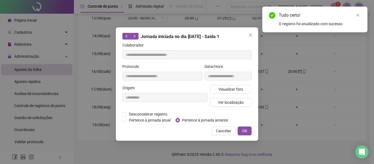
type input "**********"
click at [191, 122] on span "Pertence à jornada anterior" at bounding box center [205, 120] width 51 height 6
click at [243, 134] on button "OK" at bounding box center [245, 130] width 14 height 9
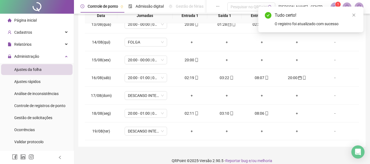
scroll to position [0, 0]
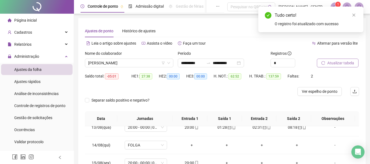
click at [348, 66] on button "Atualizar tabela" at bounding box center [338, 63] width 42 height 9
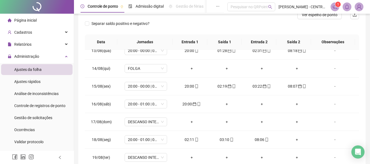
scroll to position [109, 0]
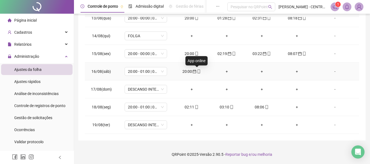
click at [193, 71] on icon "calendar" at bounding box center [194, 72] width 4 height 4
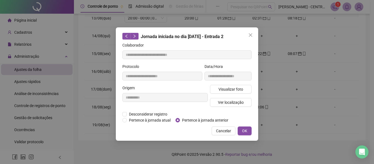
type input "**********"
click at [251, 35] on icon "close" at bounding box center [250, 34] width 3 height 3
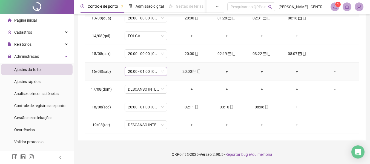
click at [141, 74] on span "20:00 - 01:00 | 02:00 - 08:00" at bounding box center [146, 71] width 36 height 8
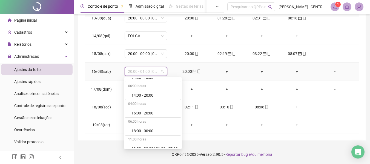
scroll to position [677, 0]
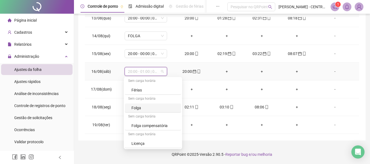
click at [148, 108] on div "Folga" at bounding box center [154, 108] width 46 height 6
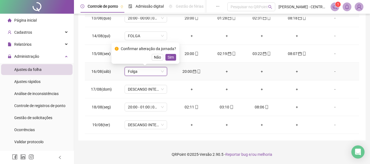
drag, startPoint x: 170, startPoint y: 56, endPoint x: 164, endPoint y: 73, distance: 17.4
click at [170, 57] on span "Sim" at bounding box center [171, 57] width 6 height 6
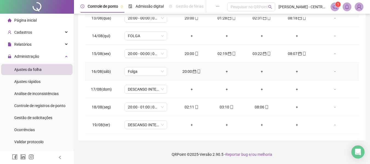
click at [191, 66] on td "20:00" at bounding box center [191, 72] width 35 height 18
click at [191, 68] on td "20:00" at bounding box center [191, 72] width 35 height 18
click at [192, 70] on icon "calendar" at bounding box center [194, 72] width 4 height 4
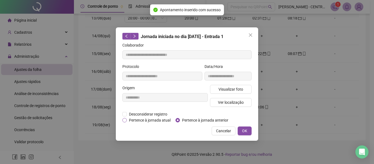
click at [131, 118] on span "Pertence à jornada atual" at bounding box center [150, 120] width 46 height 6
click at [247, 131] on button "OK" at bounding box center [245, 130] width 14 height 9
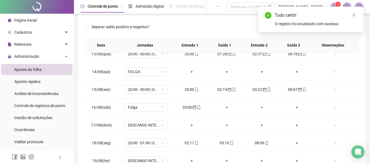
scroll to position [46, 0]
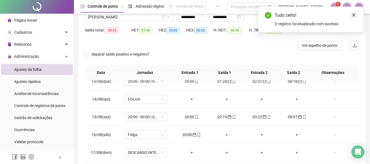
click at [351, 13] on link "Close" at bounding box center [354, 15] width 6 height 6
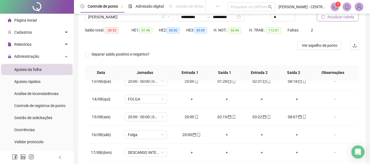
click at [355, 16] on button "Atualizar tabela" at bounding box center [338, 17] width 42 height 9
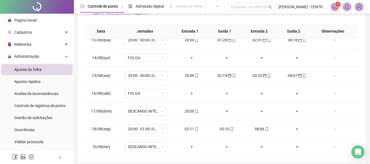
scroll to position [109, 0]
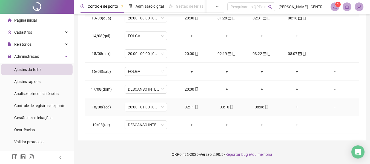
click at [189, 108] on div "02:11" at bounding box center [191, 107] width 26 height 6
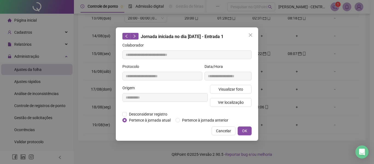
type input "**********"
drag, startPoint x: 184, startPoint y: 120, endPoint x: 221, endPoint y: 119, distance: 37.2
click at [185, 120] on span "Pertence à jornada anterior" at bounding box center [205, 120] width 51 height 6
click at [243, 130] on span "OK" at bounding box center [244, 131] width 5 height 6
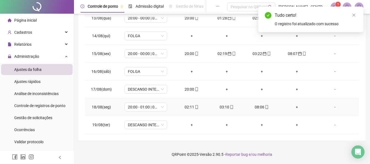
click at [222, 106] on div "03:10" at bounding box center [226, 107] width 26 height 6
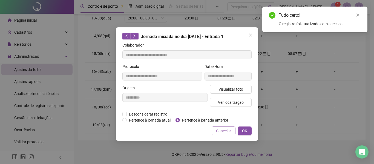
type input "**********"
click at [215, 120] on span "Pertence à jornada anterior" at bounding box center [205, 120] width 51 height 6
click at [242, 133] on button "OK" at bounding box center [245, 130] width 14 height 9
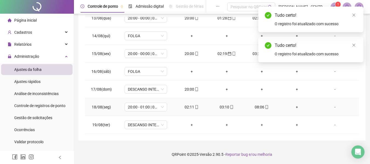
click at [257, 105] on div "08:06" at bounding box center [262, 107] width 26 height 6
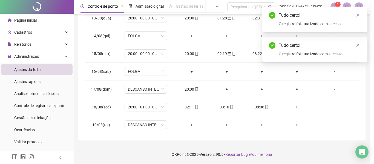
type input "**********"
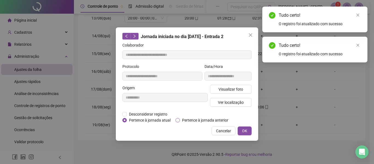
click at [183, 118] on span "Pertence à jornada anterior" at bounding box center [205, 120] width 51 height 6
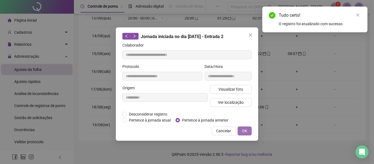
click at [243, 131] on span "OK" at bounding box center [244, 131] width 5 height 6
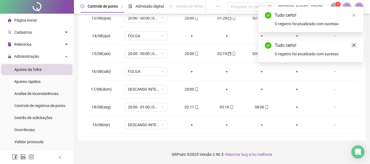
click at [355, 45] on icon "close" at bounding box center [354, 45] width 4 height 4
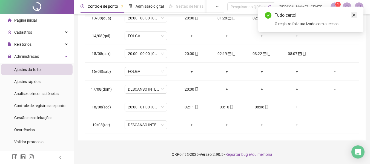
click at [352, 15] on icon "close" at bounding box center [354, 15] width 4 height 4
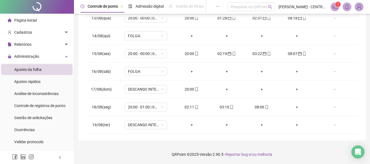
scroll to position [1, 0]
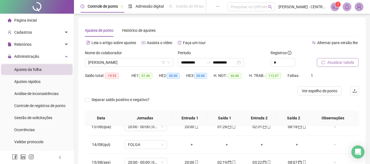
click at [336, 62] on span "Atualizar tabela" at bounding box center [340, 62] width 27 height 6
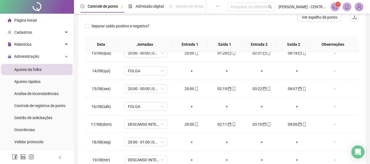
scroll to position [109, 0]
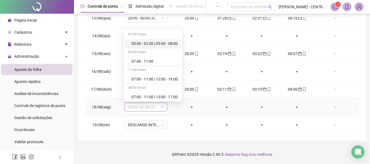
click at [149, 108] on span "20:00 - 01:00 | 02:00 - 08:00" at bounding box center [146, 107] width 36 height 8
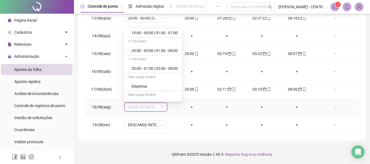
scroll to position [677, 0]
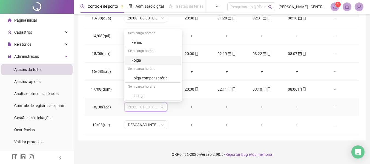
click at [157, 61] on div "Folga" at bounding box center [154, 60] width 46 height 6
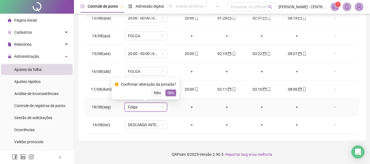
click at [168, 93] on span "Sim" at bounding box center [171, 93] width 6 height 6
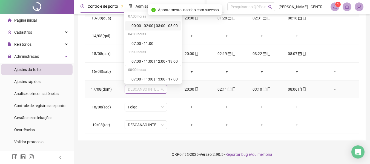
click at [152, 89] on span "DESCANSO INTER-JORNADA" at bounding box center [146, 89] width 36 height 8
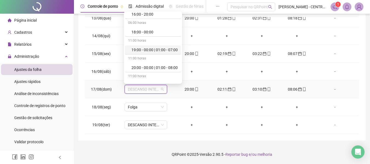
scroll to position [612, 0]
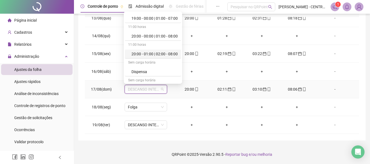
click at [155, 53] on div "20:00 - 01:00 | 02:00 - 08:00" at bounding box center [154, 54] width 46 height 6
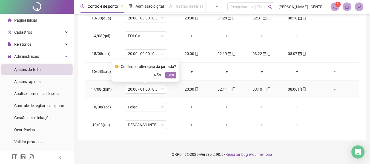
click at [169, 73] on span "Sim" at bounding box center [171, 75] width 6 height 6
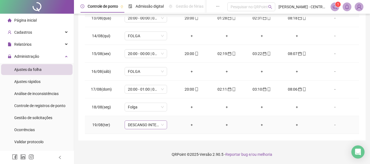
click at [150, 125] on span "DESCANSO INTER-JORNADA" at bounding box center [146, 125] width 36 height 8
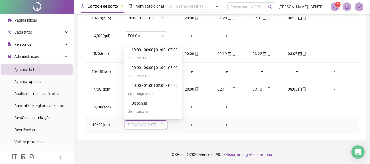
scroll to position [617, 0]
click at [165, 85] on div "20:00 - 01:00 | 02:00 - 08:00" at bounding box center [154, 85] width 46 height 6
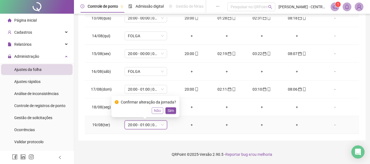
click at [157, 114] on button "Não" at bounding box center [157, 110] width 11 height 7
click at [157, 111] on div "Folga" at bounding box center [146, 107] width 42 height 9
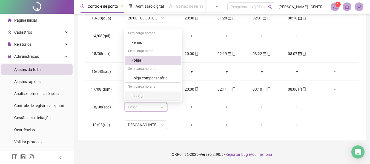
click at [151, 152] on footer "QRPoint © 2025 - Versão 2.90.5 - Reportar bug e/ou melhoria" at bounding box center [222, 154] width 296 height 19
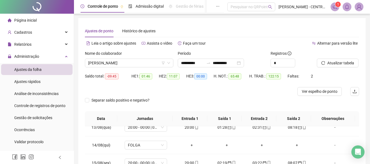
scroll to position [109, 0]
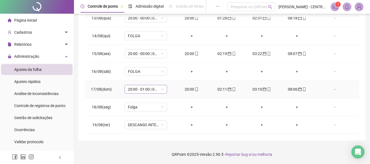
click at [150, 87] on span "20:00 - 01:00 | 02:00 - 08:00" at bounding box center [146, 89] width 36 height 8
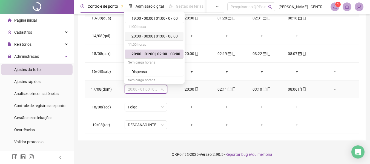
click at [156, 39] on div "20:00 - 00:00 | 01:00 - 08:00" at bounding box center [155, 36] width 49 height 6
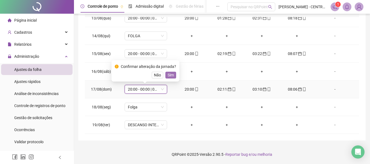
click at [168, 75] on span "Sim" at bounding box center [171, 75] width 6 height 6
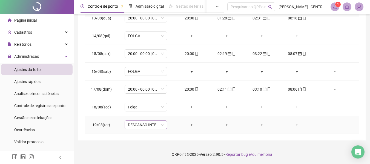
click at [146, 125] on span "DESCANSO INTER-JORNADA" at bounding box center [146, 125] width 36 height 8
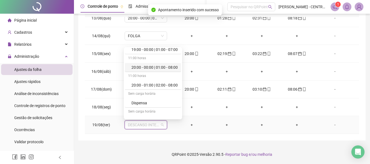
click at [155, 68] on div "20:00 - 00:00 | 01:00 - 08:00" at bounding box center [154, 67] width 46 height 6
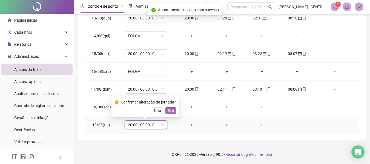
click at [171, 111] on span "Sim" at bounding box center [171, 111] width 6 height 6
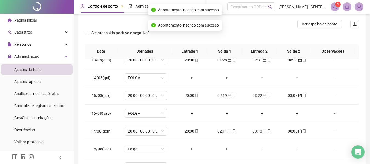
scroll to position [0, 0]
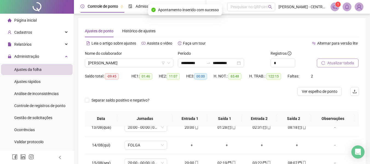
click at [334, 61] on span "Atualizar tabela" at bounding box center [340, 63] width 27 height 6
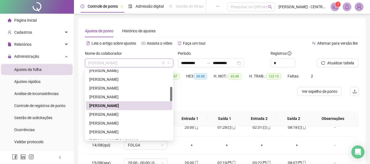
click at [123, 67] on div "[PERSON_NAME]" at bounding box center [129, 63] width 88 height 9
click at [114, 116] on div "[PERSON_NAME]" at bounding box center [129, 114] width 80 height 6
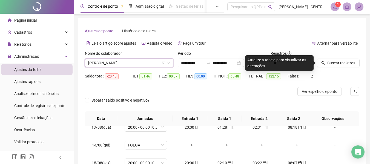
click at [133, 66] on span "[PERSON_NAME]" at bounding box center [129, 63] width 82 height 8
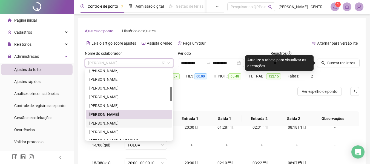
click at [129, 122] on div "[PERSON_NAME]" at bounding box center [129, 123] width 80 height 6
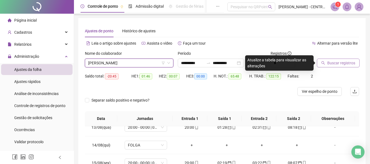
click at [326, 64] on button "Buscar registros" at bounding box center [338, 63] width 43 height 9
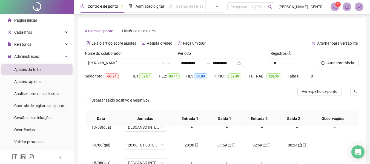
scroll to position [109, 0]
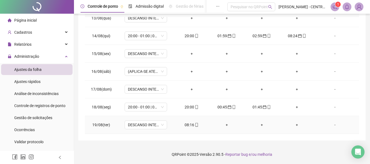
click at [188, 125] on div "08:16" at bounding box center [191, 125] width 26 height 6
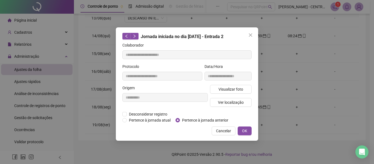
type input "**********"
click at [187, 119] on span "Pertence à jornada anterior" at bounding box center [205, 120] width 51 height 6
click at [255, 130] on div "**********" at bounding box center [187, 83] width 142 height 113
click at [245, 130] on span "OK" at bounding box center [244, 131] width 5 height 6
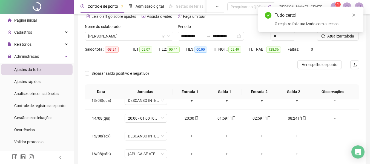
scroll to position [0, 0]
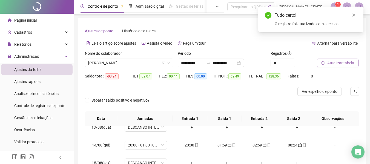
click at [341, 59] on button "Atualizar tabela" at bounding box center [338, 63] width 42 height 9
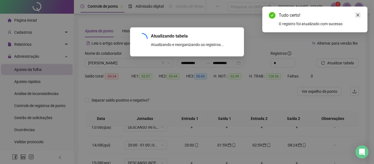
click at [357, 15] on icon "close" at bounding box center [358, 15] width 4 height 4
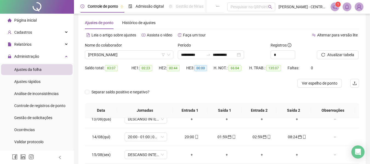
scroll to position [7, 0]
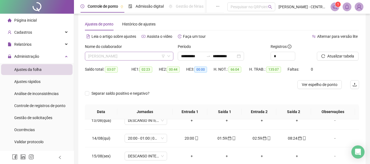
click at [148, 53] on span "[PERSON_NAME]" at bounding box center [129, 56] width 82 height 8
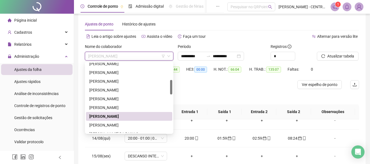
scroll to position [109, 0]
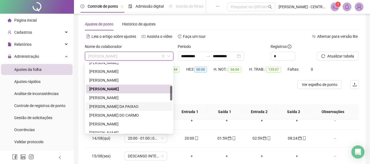
drag, startPoint x: 126, startPoint y: 106, endPoint x: 263, endPoint y: 88, distance: 138.5
click at [126, 106] on div "[PERSON_NAME] DA PAIXAO" at bounding box center [129, 106] width 80 height 6
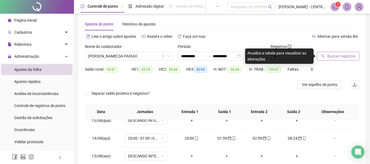
click at [340, 54] on span "Buscar registros" at bounding box center [341, 56] width 28 height 6
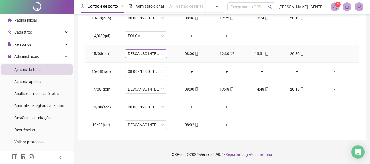
scroll to position [301, 0]
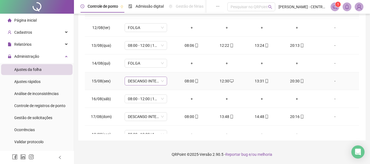
click at [140, 81] on span "DESCANSO INTER-JORNADA" at bounding box center [146, 81] width 36 height 8
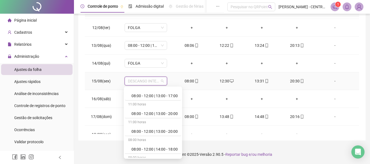
scroll to position [137, 0]
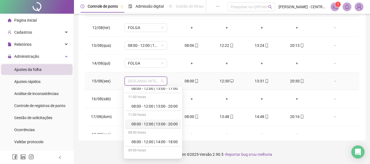
click at [146, 123] on div "08:00 - 12:00 | 13:00 - 20:00" at bounding box center [154, 124] width 46 height 6
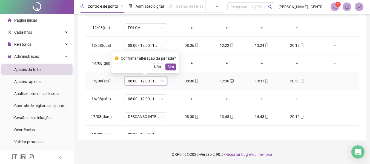
drag, startPoint x: 159, startPoint y: 64, endPoint x: 152, endPoint y: 76, distance: 14.5
click at [158, 64] on span "Não" at bounding box center [157, 67] width 7 height 6
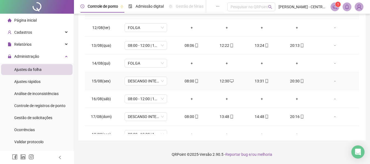
drag, startPoint x: 147, startPoint y: 86, endPoint x: 151, endPoint y: 77, distance: 9.8
click at [147, 86] on td "DESCANSO INTER-JORNADA" at bounding box center [145, 81] width 56 height 18
click at [151, 77] on span "DESCANSO INTER-JORNADA" at bounding box center [146, 81] width 36 height 8
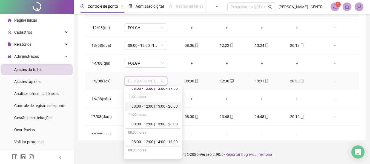
click at [151, 108] on div "08:00 - 12:00 | 13:00 - 20:00" at bounding box center [154, 106] width 46 height 6
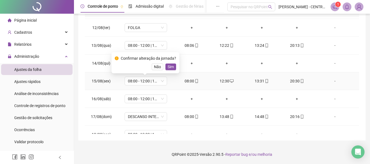
drag, startPoint x: 172, startPoint y: 68, endPoint x: 155, endPoint y: 92, distance: 29.8
click at [172, 68] on span "Sim" at bounding box center [171, 67] width 6 height 6
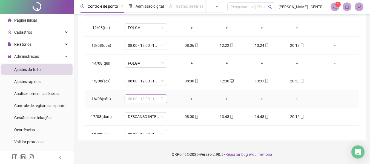
click at [148, 102] on span "08:00 - 12:00 | 13:00 - 20:00" at bounding box center [146, 99] width 36 height 8
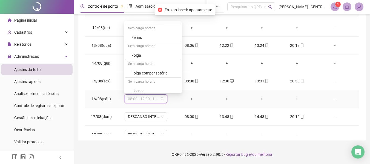
scroll to position [677, 0]
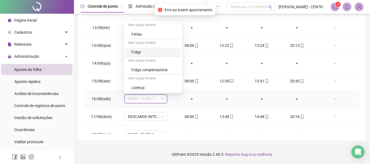
click at [165, 49] on div "Folga" at bounding box center [153, 52] width 56 height 9
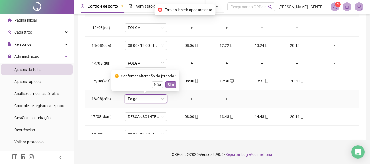
click at [169, 82] on span "Sim" at bounding box center [171, 85] width 6 height 6
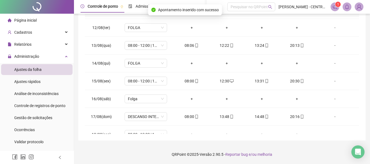
scroll to position [28, 0]
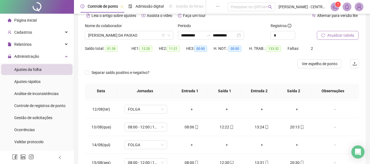
click at [335, 36] on span "Atualizar tabela" at bounding box center [340, 35] width 27 height 6
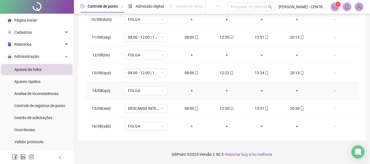
scroll to position [301, 0]
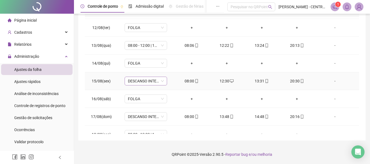
click at [155, 83] on span "DESCANSO INTER-JORNADA" at bounding box center [146, 81] width 36 height 8
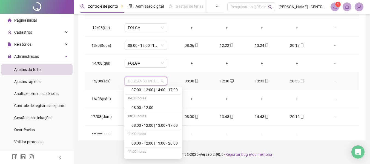
scroll to position [109, 0]
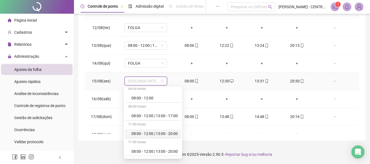
click at [150, 134] on div "08:00 - 12:00 | 13:00 - 20:00" at bounding box center [154, 134] width 46 height 6
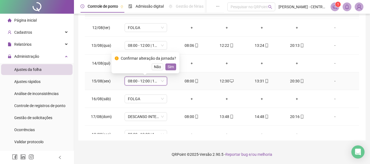
click at [169, 66] on span "Sim" at bounding box center [171, 67] width 6 height 6
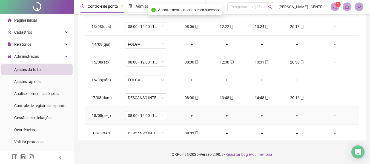
scroll to position [328, 0]
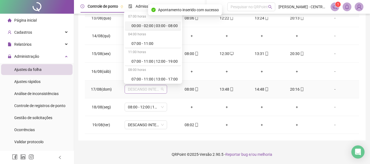
click at [151, 93] on span "DESCANSO INTER-JORNADA" at bounding box center [146, 89] width 36 height 8
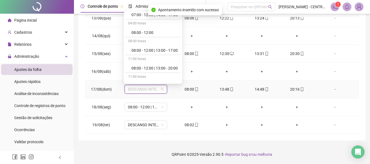
scroll to position [109, 0]
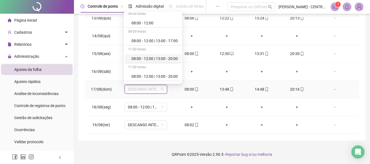
click at [161, 57] on div "08:00 - 12:00 | 13:00 - 20:00" at bounding box center [154, 59] width 46 height 6
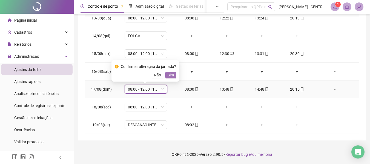
click at [169, 76] on span "Sim" at bounding box center [171, 75] width 6 height 6
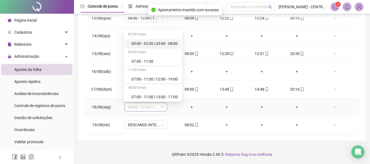
click at [151, 106] on span "08:00 - 12:00 | 13:00 - 20:00" at bounding box center [146, 107] width 36 height 8
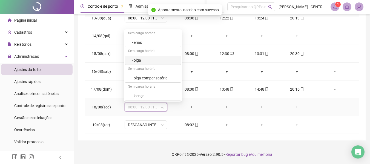
click at [160, 59] on div "Folga" at bounding box center [154, 60] width 46 height 6
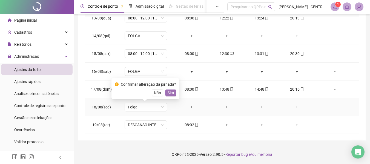
click at [170, 93] on span "Sim" at bounding box center [171, 93] width 6 height 6
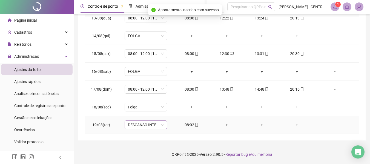
click at [138, 121] on span "DESCANSO INTER-JORNADA" at bounding box center [146, 125] width 36 height 8
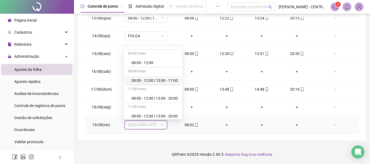
scroll to position [109, 0]
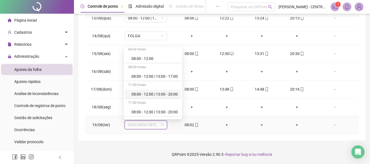
drag, startPoint x: 152, startPoint y: 97, endPoint x: 159, endPoint y: 95, distance: 7.6
click at [152, 97] on div "08:00 - 12:00 | 13:00 - 20:00" at bounding box center [154, 94] width 46 height 6
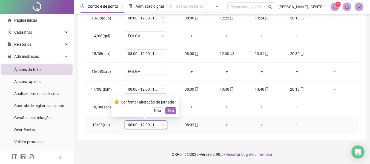
click at [171, 112] on span "Sim" at bounding box center [171, 111] width 6 height 6
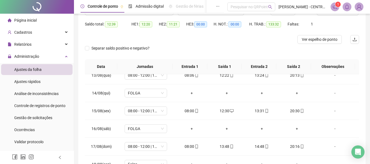
scroll to position [0, 0]
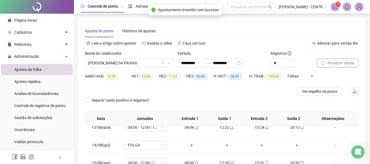
click at [334, 62] on span "Atualizar tabela" at bounding box center [340, 63] width 27 height 6
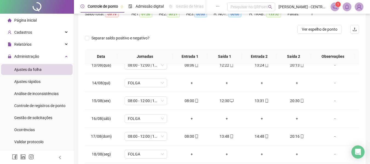
scroll to position [34, 0]
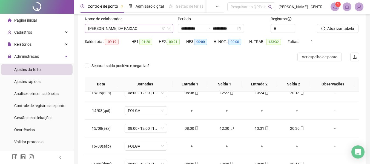
click at [114, 32] on div "Nome do colaborador [PERSON_NAME] DA PAIXAO" at bounding box center [129, 26] width 93 height 21
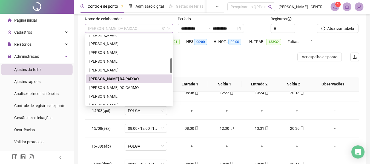
click at [113, 27] on span "[PERSON_NAME] DA PAIXAO" at bounding box center [129, 28] width 82 height 8
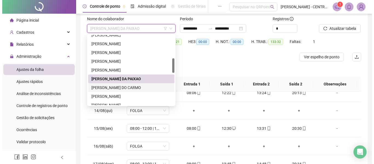
scroll to position [137, 0]
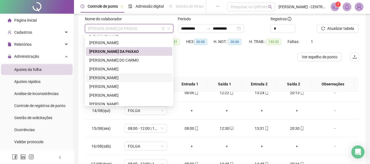
click at [116, 77] on div "[PERSON_NAME]" at bounding box center [129, 78] width 80 height 6
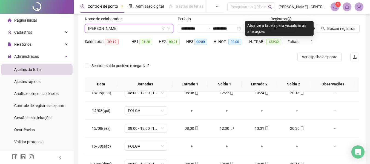
click at [138, 29] on span "[PERSON_NAME]" at bounding box center [129, 28] width 82 height 8
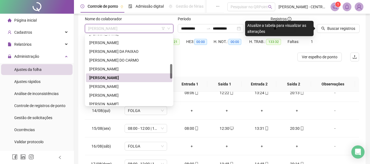
click at [116, 77] on div "[PERSON_NAME]" at bounding box center [129, 78] width 80 height 6
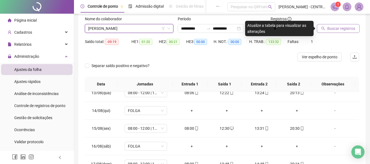
click at [344, 25] on span "Buscar registros" at bounding box center [341, 28] width 28 height 6
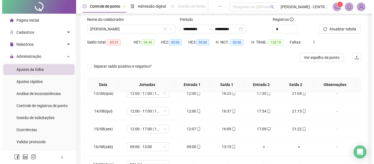
scroll to position [0, 0]
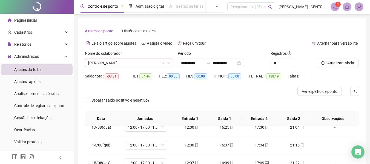
click at [143, 62] on span "[PERSON_NAME]" at bounding box center [129, 63] width 82 height 8
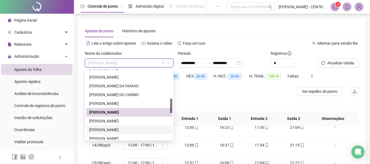
click at [128, 126] on div "[PERSON_NAME]" at bounding box center [129, 129] width 86 height 9
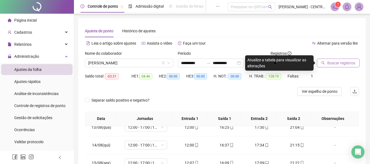
click at [350, 65] on span "Buscar registros" at bounding box center [341, 63] width 28 height 6
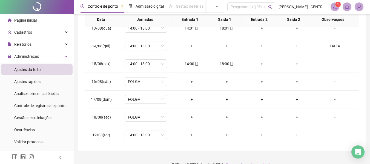
scroll to position [10, 0]
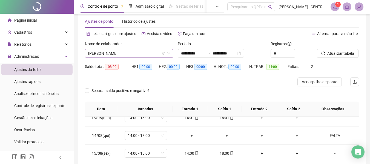
click at [155, 50] on span "[PERSON_NAME]" at bounding box center [129, 53] width 82 height 8
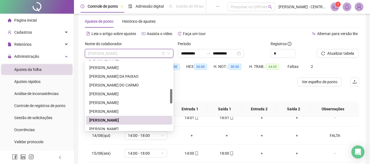
click at [153, 55] on span "[PERSON_NAME]" at bounding box center [129, 53] width 82 height 8
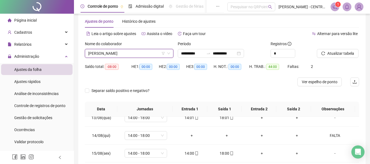
click at [132, 53] on span "[PERSON_NAME]" at bounding box center [129, 53] width 82 height 8
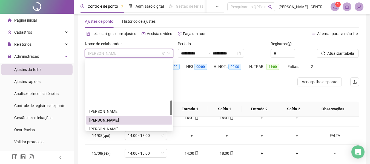
scroll to position [192, 0]
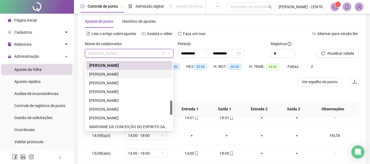
click at [121, 75] on div "[PERSON_NAME]" at bounding box center [129, 74] width 80 height 6
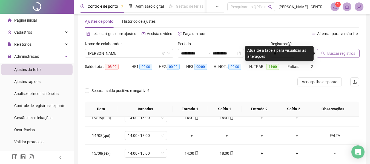
click at [334, 51] on span "Buscar registros" at bounding box center [341, 53] width 28 height 6
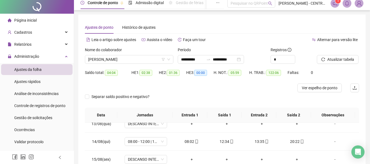
scroll to position [0, 0]
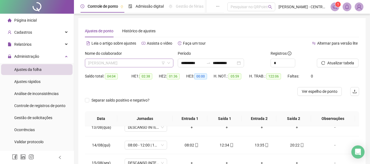
click at [130, 60] on span "[PERSON_NAME]" at bounding box center [129, 63] width 82 height 8
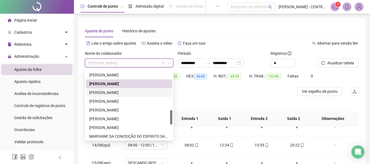
click at [235, 106] on div "Separar saldo positivo e negativo?" at bounding box center [222, 103] width 274 height 15
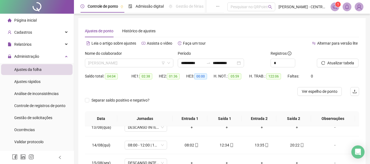
drag, startPoint x: 131, startPoint y: 64, endPoint x: 127, endPoint y: 70, distance: 7.1
click at [130, 64] on span "[PERSON_NAME]" at bounding box center [129, 63] width 82 height 8
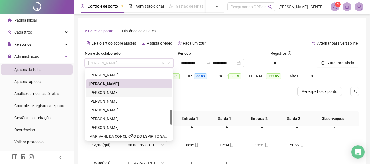
click at [124, 91] on div "[PERSON_NAME]" at bounding box center [129, 92] width 80 height 6
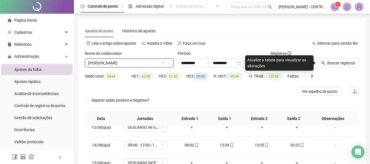
click at [346, 68] on div "Buscar registros" at bounding box center [337, 60] width 47 height 21
click at [346, 66] on button "Buscar registros" at bounding box center [338, 63] width 43 height 9
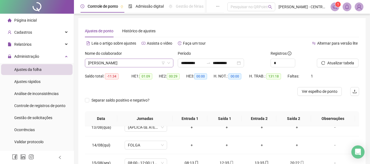
click at [107, 64] on span "[PERSON_NAME]" at bounding box center [129, 63] width 82 height 8
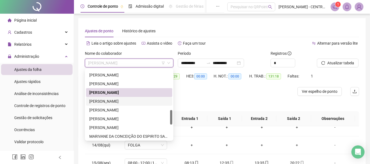
click at [122, 101] on div "[PERSON_NAME]" at bounding box center [129, 101] width 80 height 6
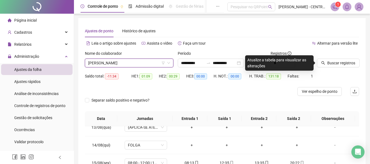
click at [141, 59] on span "[PERSON_NAME]" at bounding box center [129, 63] width 82 height 8
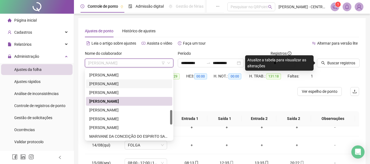
click at [116, 91] on div "[PERSON_NAME]" at bounding box center [129, 92] width 80 height 6
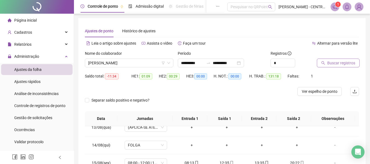
click at [325, 63] on button "Buscar registros" at bounding box center [338, 63] width 43 height 9
click at [144, 57] on div "Nome do colaborador" at bounding box center [129, 54] width 88 height 8
click at [144, 56] on div "Nome do colaborador" at bounding box center [129, 54] width 88 height 8
click at [143, 57] on div "Nome do colaborador" at bounding box center [129, 54] width 88 height 8
drag, startPoint x: 143, startPoint y: 59, endPoint x: 139, endPoint y: 89, distance: 30.7
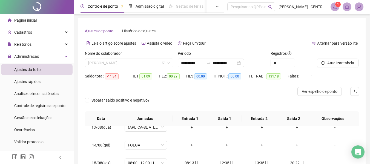
click at [143, 59] on span "[PERSON_NAME]" at bounding box center [129, 63] width 82 height 8
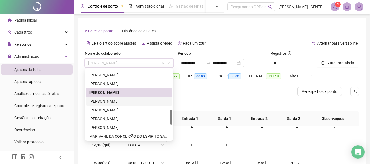
click at [136, 99] on div "[PERSON_NAME]" at bounding box center [129, 101] width 80 height 6
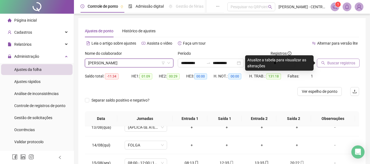
click at [341, 63] on span "Buscar registros" at bounding box center [341, 63] width 28 height 6
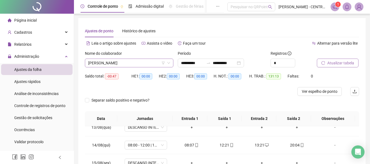
click at [156, 59] on span "[PERSON_NAME]" at bounding box center [129, 63] width 82 height 8
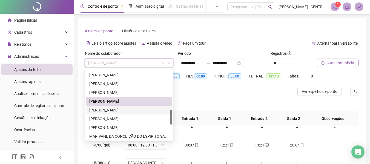
click at [124, 112] on div "[PERSON_NAME]" at bounding box center [129, 110] width 80 height 6
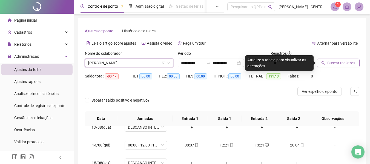
click at [325, 63] on button "Buscar registros" at bounding box center [338, 63] width 43 height 9
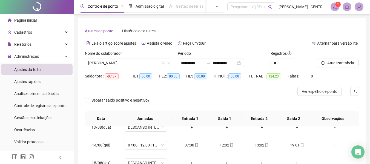
scroll to position [109, 0]
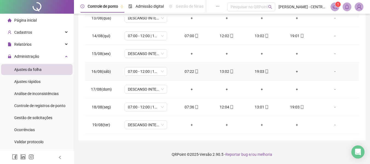
click at [293, 69] on div "+" at bounding box center [297, 71] width 26 height 6
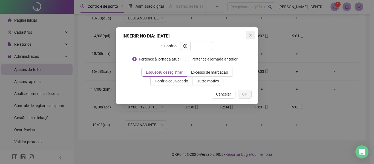
click at [246, 36] on span "Close" at bounding box center [250, 35] width 9 height 4
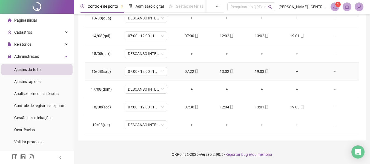
click at [296, 75] on td "+" at bounding box center [296, 72] width 35 height 18
click at [292, 70] on div "+" at bounding box center [297, 71] width 26 height 6
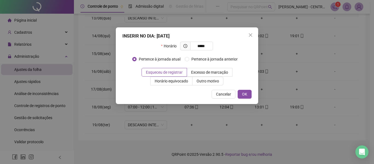
type input "*****"
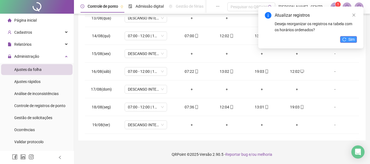
click at [354, 37] on span "Sim" at bounding box center [351, 39] width 6 height 6
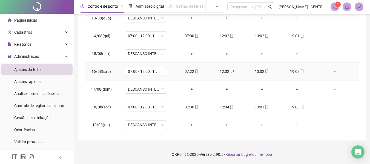
click at [331, 73] on div "-" at bounding box center [335, 71] width 32 height 6
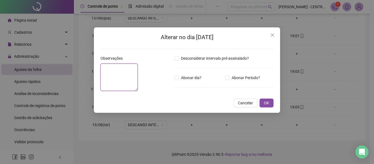
click at [138, 75] on textarea at bounding box center [118, 76] width 37 height 27
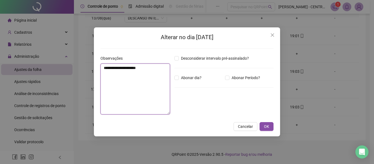
type textarea "**********"
click at [259, 122] on button "OK" at bounding box center [266, 126] width 14 height 9
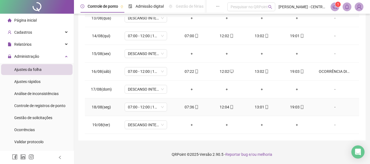
click at [330, 109] on div "-" at bounding box center [335, 107] width 32 height 6
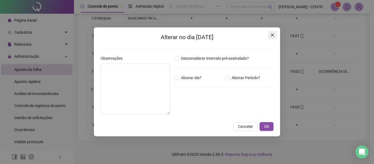
drag, startPoint x: 273, startPoint y: 36, endPoint x: 363, endPoint y: 60, distance: 92.5
click at [274, 37] on icon "close" at bounding box center [272, 34] width 3 height 3
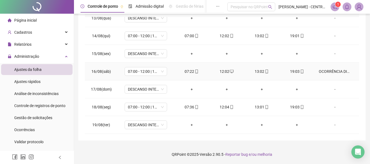
click at [330, 71] on div "OCORRÊNCIA DISCIPLINAR" at bounding box center [335, 71] width 32 height 6
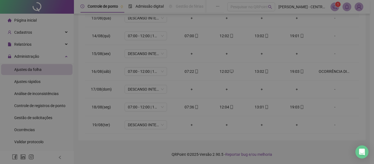
type textarea "**********"
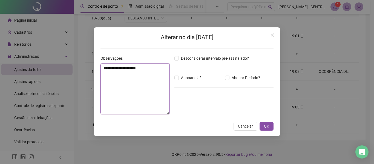
drag, startPoint x: 152, startPoint y: 71, endPoint x: 98, endPoint y: 69, distance: 53.7
click at [98, 69] on div "**********" at bounding box center [135, 86] width 74 height 63
drag, startPoint x: 271, startPoint y: 33, endPoint x: 283, endPoint y: 44, distance: 16.5
click at [271, 33] on icon "close" at bounding box center [272, 35] width 4 height 4
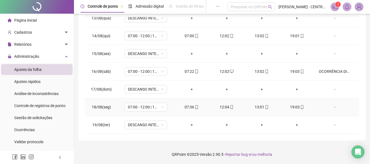
click at [332, 108] on div "-" at bounding box center [335, 107] width 32 height 6
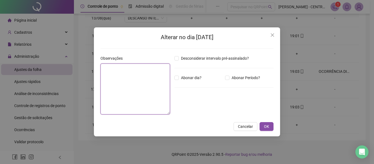
click at [158, 84] on textarea at bounding box center [135, 88] width 70 height 51
paste textarea "**********"
type textarea "**********"
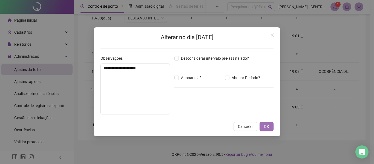
click at [261, 126] on button "OK" at bounding box center [266, 126] width 14 height 9
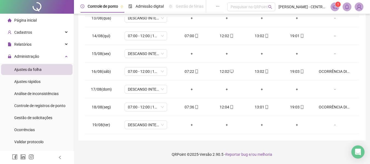
scroll to position [0, 0]
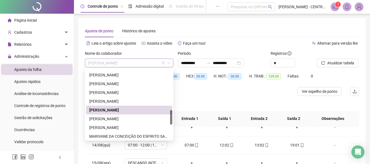
click at [125, 60] on span "[PERSON_NAME]" at bounding box center [129, 63] width 82 height 8
click at [130, 117] on div "[PERSON_NAME]" at bounding box center [129, 119] width 80 height 6
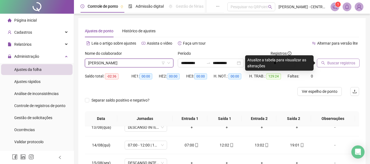
click at [345, 64] on span "Buscar registros" at bounding box center [341, 63] width 28 height 6
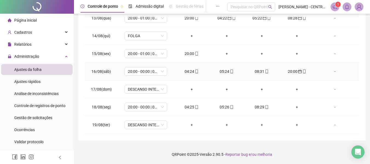
scroll to position [301, 0]
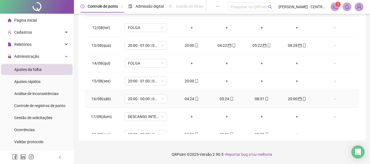
click at [189, 99] on div "04:24" at bounding box center [191, 99] width 26 height 6
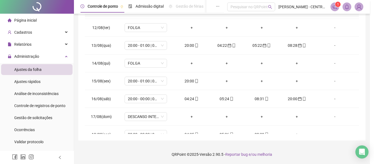
type input "**********"
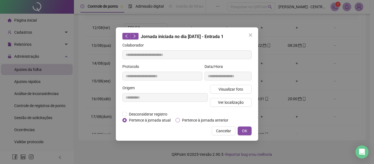
click at [207, 121] on span "Pertence à jornada anterior" at bounding box center [205, 120] width 51 height 6
click at [247, 134] on button "OK" at bounding box center [245, 130] width 14 height 9
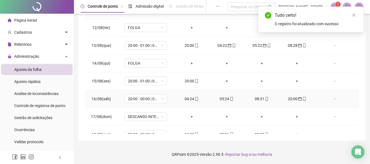
click at [224, 98] on div "05:24" at bounding box center [226, 99] width 26 height 6
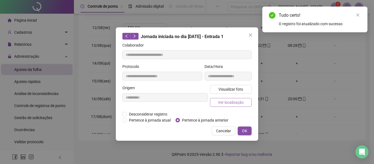
type input "**********"
click at [212, 122] on span "Pertence à jornada anterior" at bounding box center [205, 120] width 51 height 6
click at [237, 134] on div "Cancelar OK" at bounding box center [186, 130] width 129 height 9
click at [242, 132] on span "OK" at bounding box center [244, 131] width 5 height 6
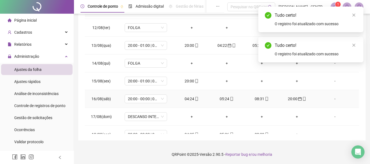
click at [256, 100] on div "08:31" at bounding box center [262, 99] width 26 height 6
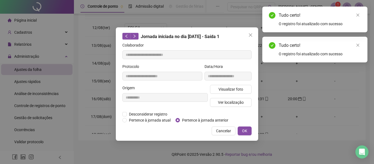
type input "**********"
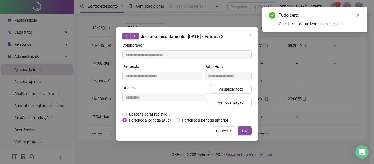
click at [210, 120] on span "Pertence à jornada anterior" at bounding box center [205, 120] width 51 height 6
click at [241, 134] on button "OK" at bounding box center [245, 130] width 14 height 9
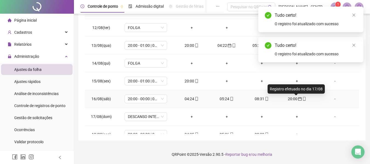
click at [298, 99] on icon "calendar" at bounding box center [300, 99] width 4 height 4
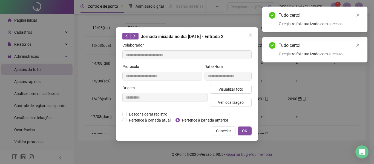
type input "**********"
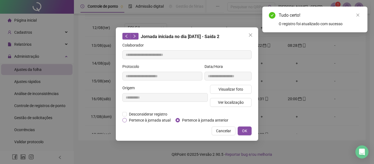
click at [130, 119] on span "Pertence à jornada atual" at bounding box center [150, 120] width 46 height 6
click at [249, 133] on button "OK" at bounding box center [245, 130] width 14 height 9
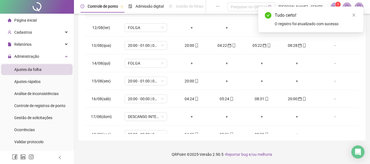
scroll to position [0, 0]
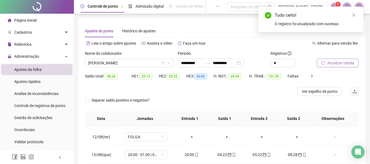
click at [344, 62] on span "Atualizar tabela" at bounding box center [340, 63] width 27 height 6
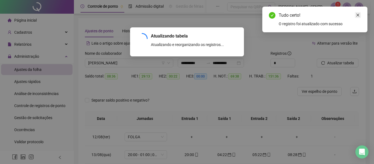
click at [359, 17] on link "Close" at bounding box center [358, 15] width 6 height 6
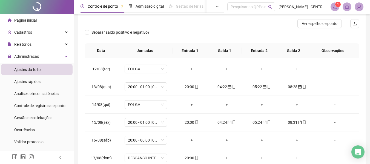
scroll to position [109, 0]
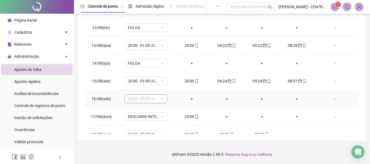
click at [144, 100] on span "20:00 - 00:00 | 01:00 - 08:00" at bounding box center [146, 99] width 36 height 8
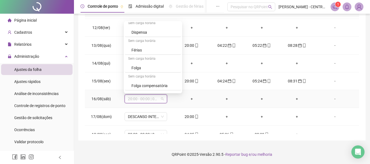
scroll to position [677, 0]
click at [148, 55] on div "Folga" at bounding box center [154, 52] width 46 height 6
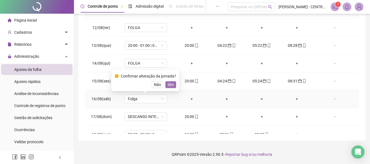
click at [172, 87] on span "Sim" at bounding box center [171, 85] width 6 height 6
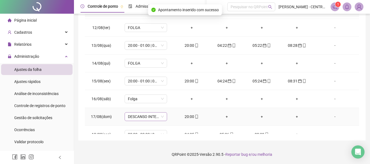
click at [149, 115] on span "DESCANSO INTER-JORNADA" at bounding box center [146, 116] width 36 height 8
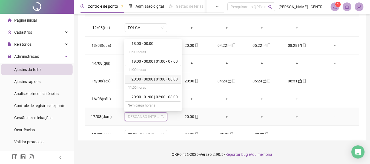
scroll to position [602, 0]
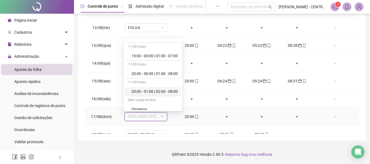
click at [158, 89] on div "20:00 - 01:00 | 02:00 - 08:00" at bounding box center [154, 91] width 46 height 6
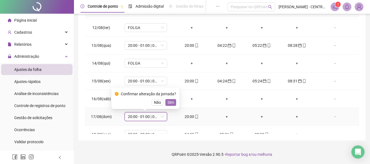
click at [172, 103] on span "Sim" at bounding box center [171, 102] width 6 height 6
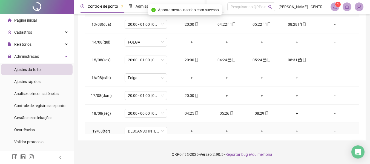
scroll to position [328, 0]
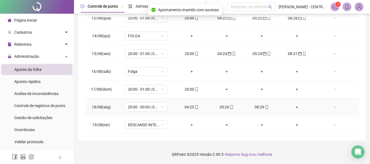
click at [189, 107] on div "04:25" at bounding box center [191, 107] width 26 height 6
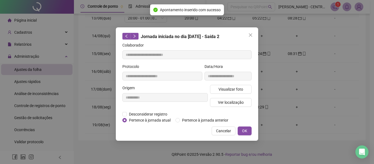
type input "**********"
click at [183, 120] on span "Pertence à jornada anterior" at bounding box center [205, 120] width 51 height 6
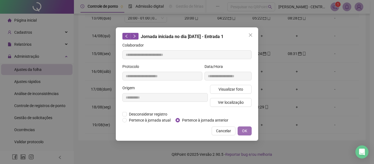
click at [241, 129] on button "OK" at bounding box center [245, 130] width 14 height 9
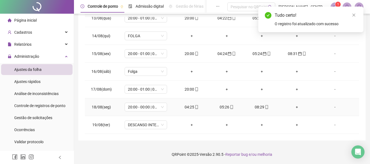
click at [216, 109] on div "05:26" at bounding box center [226, 107] width 26 height 6
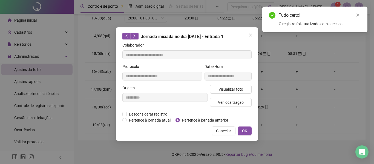
type input "**********"
click at [196, 120] on span "Pertence à jornada anterior" at bounding box center [205, 120] width 51 height 6
click at [189, 133] on div "Cancelar OK" at bounding box center [186, 130] width 129 height 9
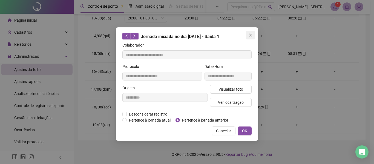
click at [250, 34] on icon "close" at bounding box center [250, 35] width 4 height 4
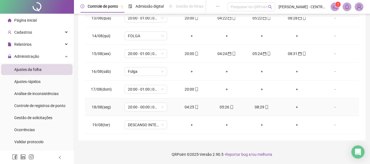
click at [224, 106] on div "05:26" at bounding box center [226, 107] width 26 height 6
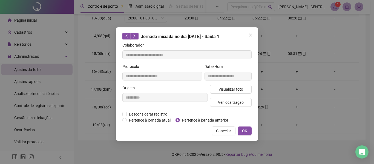
click at [252, 35] on icon "close" at bounding box center [250, 35] width 4 height 4
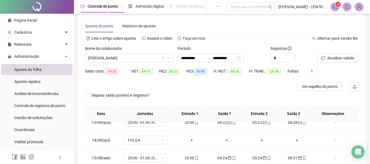
scroll to position [0, 0]
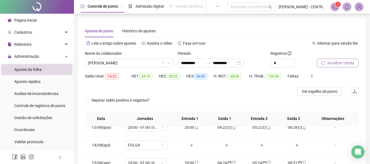
click at [333, 62] on span "Atualizar tabela" at bounding box center [340, 63] width 27 height 6
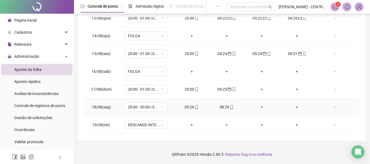
click at [186, 108] on div "05:26" at bounding box center [191, 107] width 26 height 6
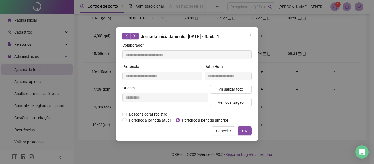
click at [189, 119] on span "Pertence à jornada anterior" at bounding box center [205, 120] width 51 height 6
click at [244, 131] on span "OK" at bounding box center [244, 131] width 5 height 6
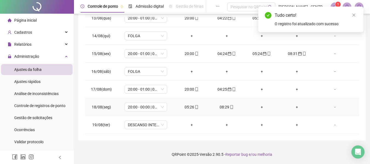
click at [217, 109] on div "08:29" at bounding box center [226, 107] width 26 height 6
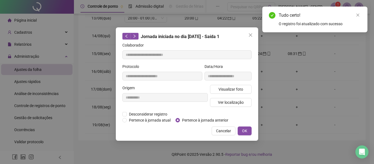
type input "**********"
click at [194, 118] on span "Pertence à jornada anterior" at bounding box center [205, 120] width 51 height 6
drag, startPoint x: 233, startPoint y: 129, endPoint x: 236, endPoint y: 129, distance: 3.0
click at [233, 129] on button "Cancelar" at bounding box center [224, 130] width 24 height 9
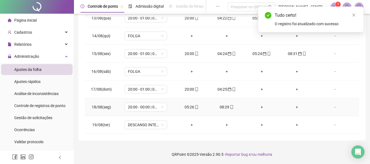
click at [225, 105] on div "08:29" at bounding box center [226, 107] width 26 height 6
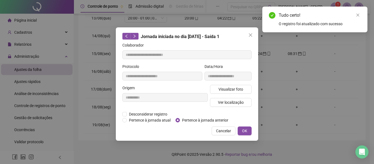
click at [213, 122] on span "Pertence à jornada anterior" at bounding box center [205, 120] width 51 height 6
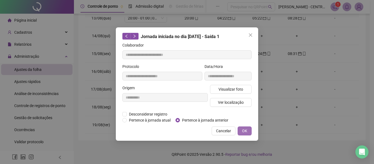
click at [248, 133] on button "OK" at bounding box center [245, 130] width 14 height 9
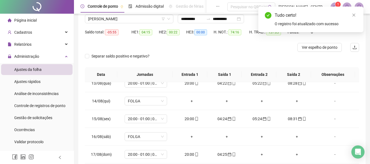
scroll to position [15, 0]
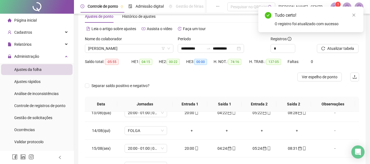
click at [343, 44] on div at bounding box center [331, 40] width 28 height 8
click at [347, 46] on span "Atualizar tabela" at bounding box center [340, 48] width 27 height 6
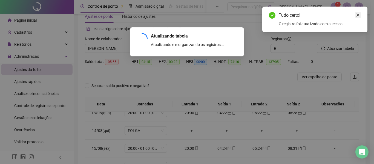
click at [357, 16] on icon "close" at bounding box center [358, 15] width 4 height 4
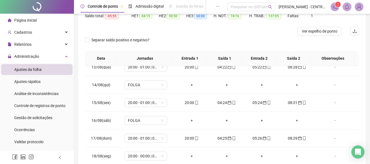
scroll to position [109, 0]
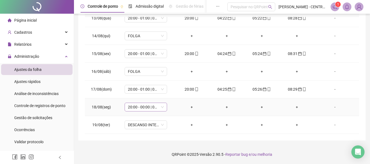
click at [142, 111] on span "20:00 - 00:00 | 01:00 - 08:00" at bounding box center [146, 107] width 36 height 8
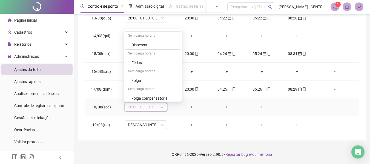
scroll to position [677, 0]
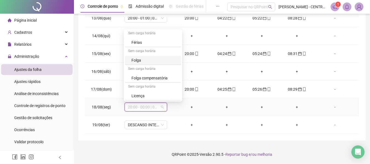
click at [147, 61] on div "Folga" at bounding box center [154, 60] width 46 height 6
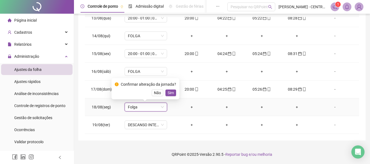
click at [165, 89] on div "Confirmar alteração da jornada? Não Sim" at bounding box center [145, 88] width 61 height 15
click at [169, 94] on span "Sim" at bounding box center [171, 93] width 6 height 6
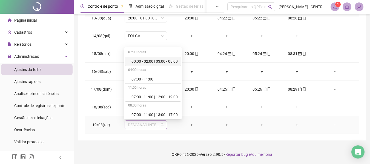
click at [155, 127] on span "DESCANSO INTER-JORNADA" at bounding box center [146, 125] width 36 height 8
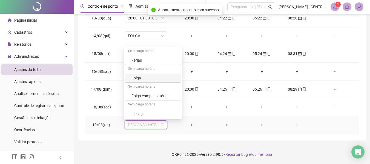
click at [142, 80] on div "Folga" at bounding box center [154, 78] width 46 height 6
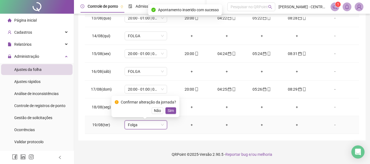
click at [171, 110] on span "Sim" at bounding box center [171, 111] width 6 height 6
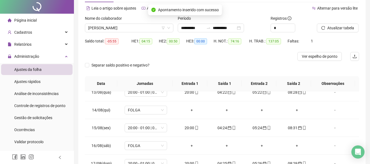
scroll to position [0, 0]
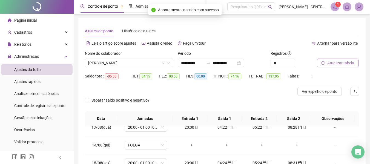
click at [325, 59] on button "Atualizar tabela" at bounding box center [338, 63] width 42 height 9
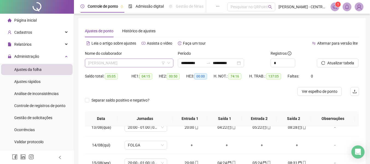
click at [137, 61] on span "[PERSON_NAME]" at bounding box center [129, 63] width 82 height 8
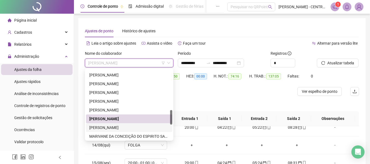
click at [121, 128] on div "[PERSON_NAME]" at bounding box center [129, 128] width 80 height 6
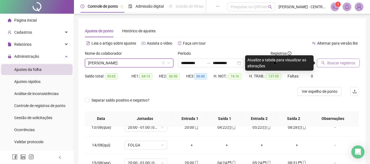
click at [348, 60] on button "Buscar registros" at bounding box center [338, 63] width 43 height 9
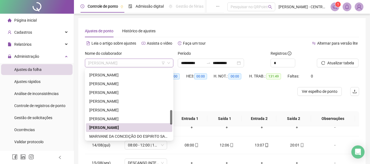
click at [123, 63] on span "[PERSON_NAME]" at bounding box center [129, 63] width 82 height 8
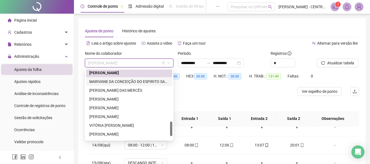
click at [123, 85] on div "MARIVANE DA CONCEIÇÃO DO ESPIRITO SANTO" at bounding box center [129, 81] width 86 height 9
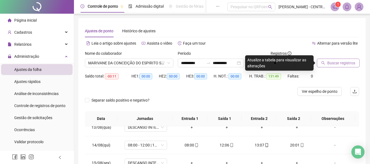
click at [336, 59] on button "Buscar registros" at bounding box center [338, 63] width 43 height 9
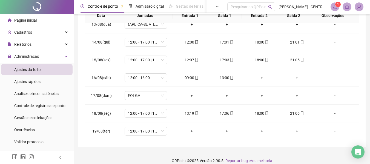
scroll to position [109, 0]
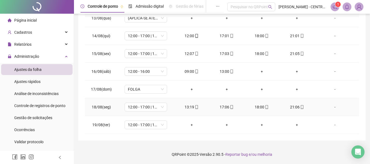
click at [331, 107] on div "-" at bounding box center [335, 107] width 32 height 6
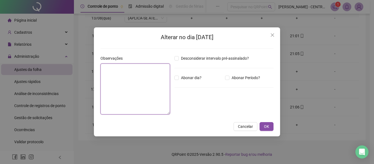
click at [142, 68] on textarea at bounding box center [135, 88] width 70 height 51
type textarea "***"
type textarea "*"
type textarea "**********"
click at [259, 122] on button "OK" at bounding box center [266, 126] width 14 height 9
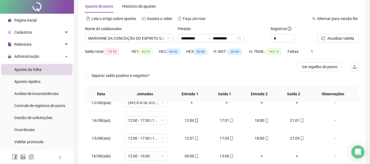
scroll to position [0, 0]
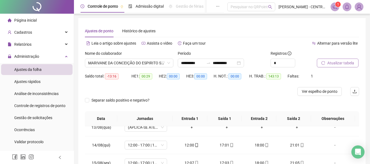
click at [331, 63] on span "Atualizar tabela" at bounding box center [340, 63] width 27 height 6
click at [144, 65] on span "MARIVANE DA CONCEIÇÃO DO ESPIRITO SANTO" at bounding box center [129, 63] width 82 height 8
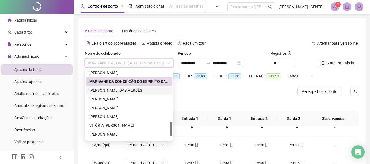
click at [138, 92] on div "[PERSON_NAME] DAS MERCÊS" at bounding box center [129, 90] width 80 height 6
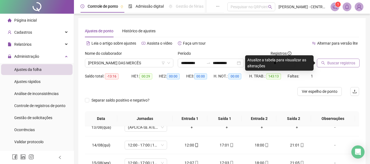
drag, startPoint x: 330, startPoint y: 69, endPoint x: 331, endPoint y: 60, distance: 8.8
click at [330, 68] on div "Buscar registros" at bounding box center [337, 60] width 47 height 21
click at [331, 60] on span "Buscar registros" at bounding box center [341, 63] width 28 height 6
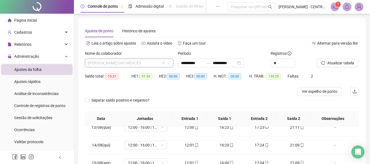
click at [151, 62] on span "[PERSON_NAME] DAS MERCÊS" at bounding box center [129, 63] width 82 height 8
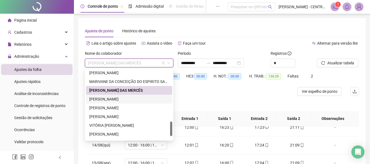
click at [130, 98] on div "[PERSON_NAME]" at bounding box center [129, 99] width 80 height 6
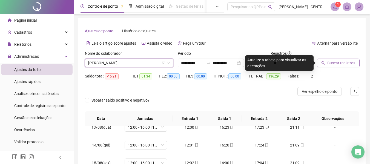
click at [345, 62] on span "Buscar registros" at bounding box center [341, 63] width 28 height 6
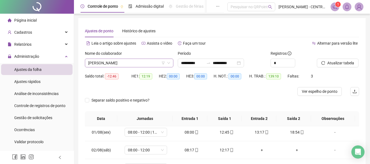
click at [154, 61] on span "[PERSON_NAME]" at bounding box center [129, 63] width 82 height 8
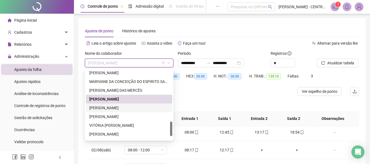
click at [141, 109] on div "[PERSON_NAME]" at bounding box center [129, 108] width 80 height 6
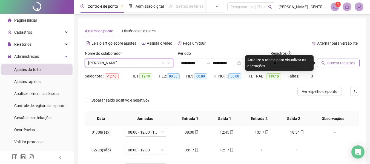
click at [346, 64] on span "Buscar registros" at bounding box center [341, 63] width 28 height 6
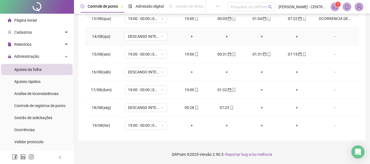
scroll to position [292, 0]
click at [189, 105] on div "00:28" at bounding box center [191, 107] width 26 height 6
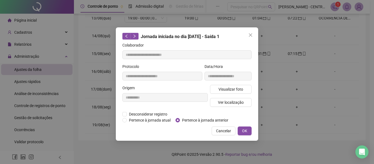
type input "**********"
click at [183, 119] on span "Pertence à jornada anterior" at bounding box center [205, 120] width 51 height 6
click at [243, 132] on span "OK" at bounding box center [244, 131] width 5 height 6
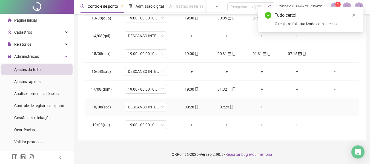
click at [226, 107] on div "07:23" at bounding box center [226, 107] width 26 height 6
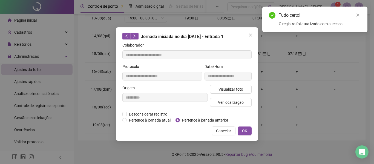
click at [213, 120] on span "Pertence à jornada anterior" at bounding box center [205, 120] width 51 height 6
type input "**********"
click at [213, 120] on span "Pertence à jornada anterior" at bounding box center [205, 120] width 51 height 6
click at [244, 133] on span "OK" at bounding box center [244, 131] width 5 height 6
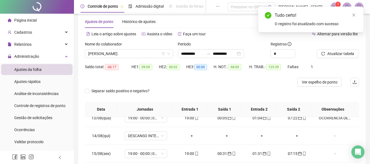
scroll to position [0, 0]
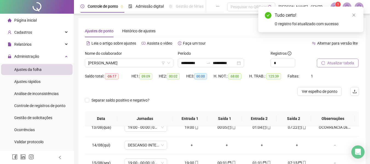
click at [339, 63] on span "Atualizar tabela" at bounding box center [340, 63] width 27 height 6
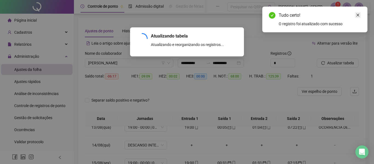
click at [358, 15] on icon "close" at bounding box center [358, 15] width 4 height 4
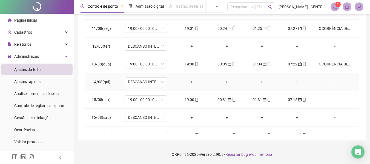
scroll to position [292, 0]
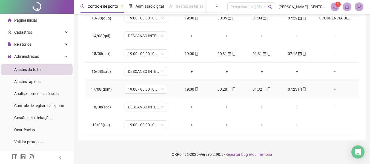
click at [332, 90] on div "-" at bounding box center [335, 89] width 32 height 6
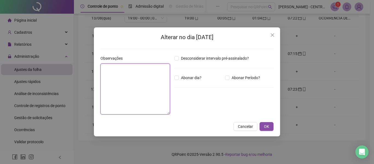
click at [130, 86] on textarea at bounding box center [135, 88] width 70 height 51
type textarea "**********"
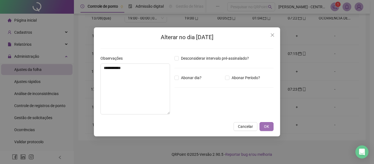
click at [267, 128] on span "OK" at bounding box center [266, 126] width 5 height 6
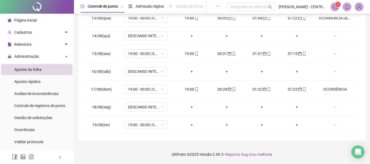
scroll to position [0, 0]
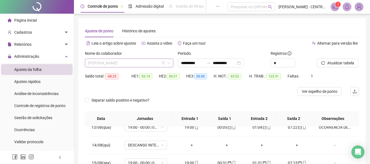
click at [121, 64] on span "[PERSON_NAME]" at bounding box center [129, 63] width 82 height 8
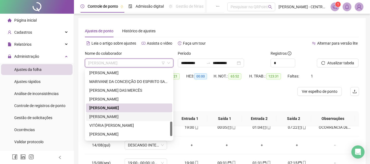
click at [134, 119] on div "[PERSON_NAME]" at bounding box center [129, 117] width 80 height 6
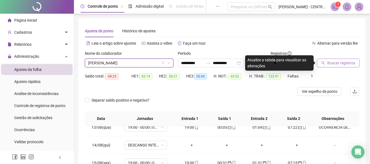
click at [335, 66] on button "Buscar registros" at bounding box center [338, 63] width 43 height 9
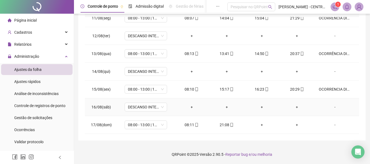
scroll to position [328, 0]
click at [259, 91] on div "+" at bounding box center [262, 89] width 26 height 6
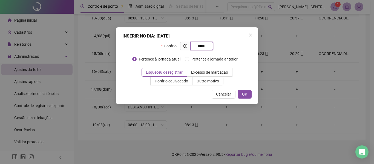
type input "*****"
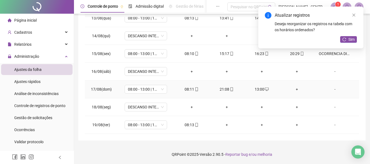
click at [294, 89] on div "+" at bounding box center [297, 89] width 26 height 6
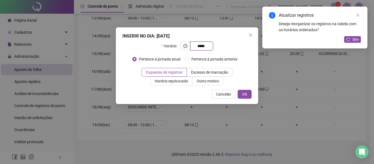
type input "*****"
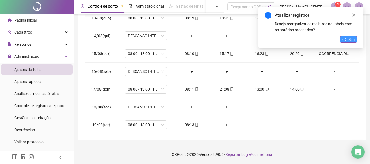
click at [349, 39] on span "Sim" at bounding box center [351, 39] width 6 height 6
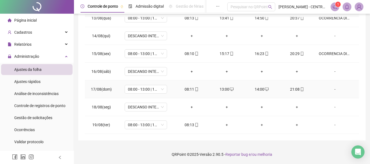
click at [265, 90] on icon "desktop" at bounding box center [267, 89] width 4 height 4
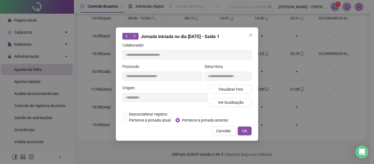
type input "**********"
click at [254, 35] on span "Close" at bounding box center [250, 35] width 9 height 4
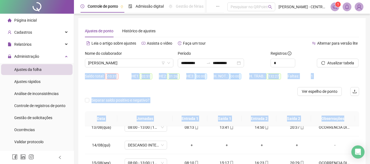
scroll to position [109, 0]
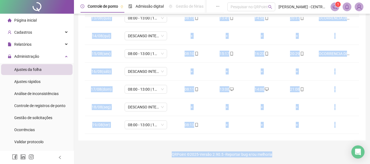
drag, startPoint x: 369, startPoint y: 52, endPoint x: 373, endPoint y: 175, distance: 123.5
click at [365, 74] on div "**********" at bounding box center [222, 27] width 296 height 273
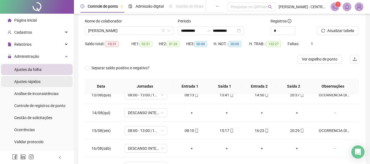
scroll to position [0, 0]
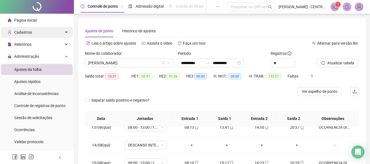
click at [45, 34] on div "Cadastros" at bounding box center [36, 32] width 71 height 11
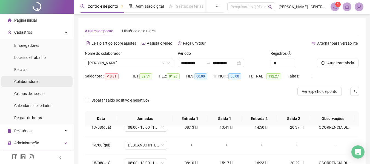
click at [42, 77] on li "Colaboradores" at bounding box center [36, 81] width 71 height 11
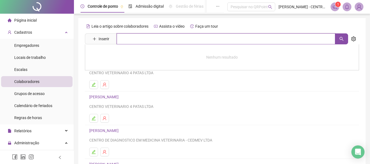
click at [171, 39] on input "text" at bounding box center [226, 38] width 218 height 11
type input "*****"
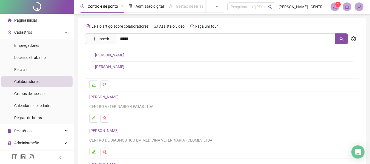
click at [124, 67] on link "[PERSON_NAME]" at bounding box center [109, 67] width 29 height 4
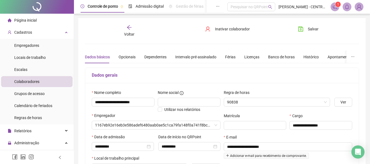
type input "**********"
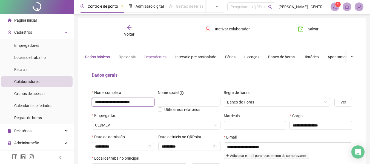
drag, startPoint x: 95, startPoint y: 102, endPoint x: 162, endPoint y: 51, distance: 84.3
click at [172, 102] on div "**********" at bounding box center [156, 100] width 132 height 23
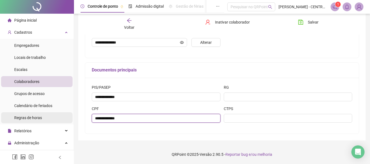
drag, startPoint x: 142, startPoint y: 119, endPoint x: 64, endPoint y: 116, distance: 78.1
click at [66, 116] on div "Página inicial Cadastros Empregadores Locais de trabalho Escalas Colaboradores …" at bounding box center [185, 8] width 370 height 312
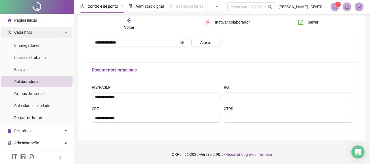
click at [58, 36] on div "Cadastros" at bounding box center [36, 32] width 71 height 11
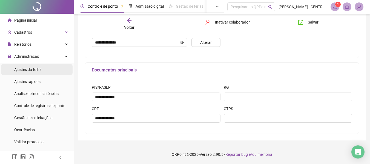
click at [53, 71] on li "Ajustes da folha" at bounding box center [36, 69] width 71 height 11
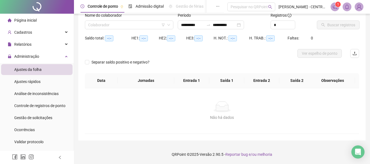
scroll to position [38, 0]
type input "**********"
click at [103, 23] on input "search" at bounding box center [126, 25] width 77 height 8
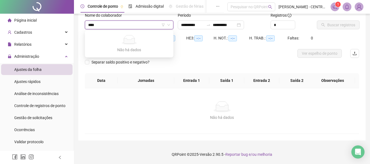
type input "***"
click at [106, 56] on div "[PERSON_NAME]" at bounding box center [129, 53] width 80 height 6
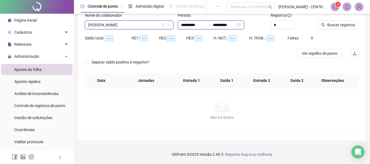
click at [236, 22] on input "**********" at bounding box center [224, 25] width 23 height 6
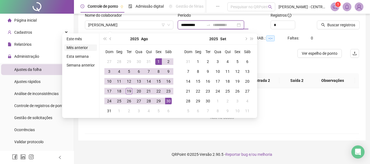
type input "**********"
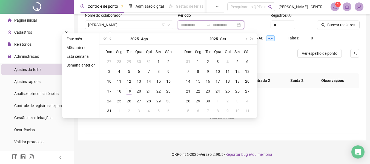
type input "**********"
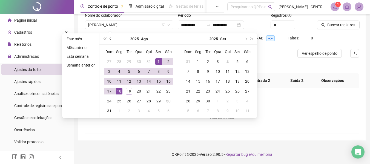
click at [112, 40] on button "prev-year" at bounding box center [111, 38] width 6 height 11
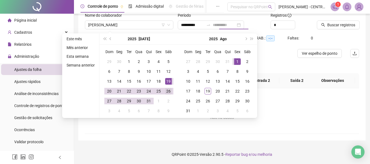
type input "**********"
click at [168, 93] on div "26" at bounding box center [168, 91] width 7 height 7
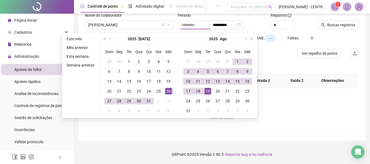
click at [207, 92] on div "19" at bounding box center [207, 91] width 7 height 7
type input "**********"
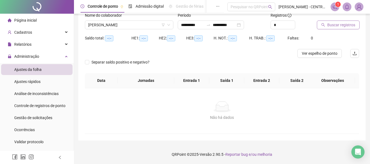
click at [330, 27] on span "Buscar registros" at bounding box center [341, 25] width 28 height 6
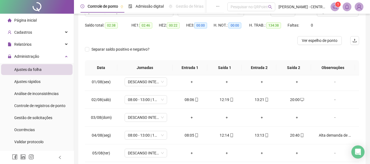
scroll to position [37, 0]
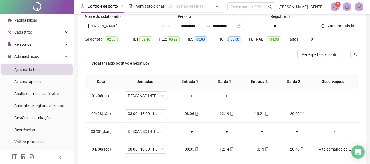
click at [146, 28] on span "[PERSON_NAME]" at bounding box center [129, 26] width 82 height 8
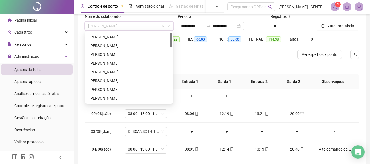
scroll to position [0, 0]
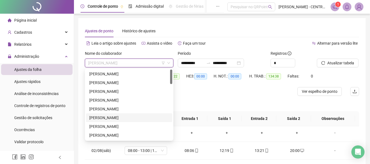
click at [116, 119] on div "[PERSON_NAME]" at bounding box center [129, 118] width 80 height 6
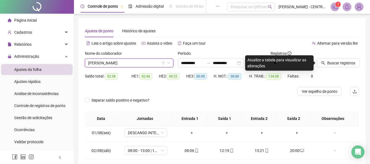
click at [126, 67] on div "Nome do colaborador [PERSON_NAME]" at bounding box center [129, 60] width 93 height 21
click at [126, 63] on span "[PERSON_NAME]" at bounding box center [129, 63] width 82 height 8
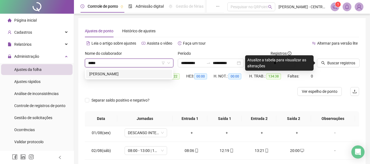
type input "******"
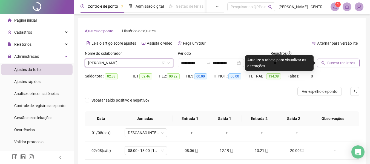
click at [321, 61] on button "Buscar registros" at bounding box center [338, 63] width 43 height 9
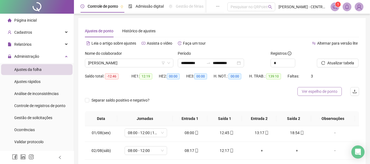
click at [318, 92] on span "Ver espelho de ponto" at bounding box center [320, 91] width 36 height 6
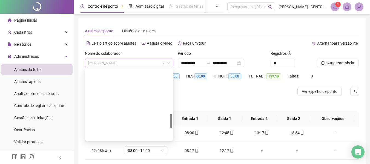
click at [154, 63] on span "[PERSON_NAME]" at bounding box center [129, 63] width 82 height 8
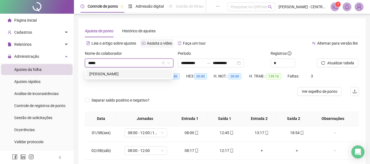
type input "******"
click at [144, 76] on div "[PERSON_NAME]" at bounding box center [129, 74] width 80 height 6
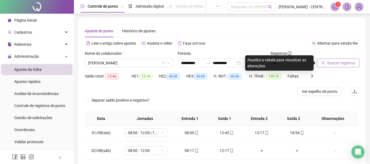
click at [343, 63] on span "Buscar registros" at bounding box center [341, 63] width 28 height 6
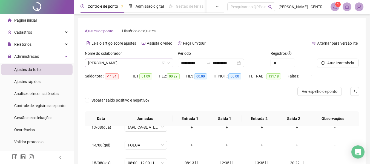
scroll to position [149, 0]
click at [146, 62] on span "[PERSON_NAME]" at bounding box center [129, 63] width 82 height 8
type input "***"
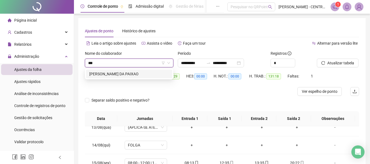
scroll to position [0, 0]
click at [125, 77] on div "[PERSON_NAME] DA PAIXAO" at bounding box center [129, 74] width 86 height 9
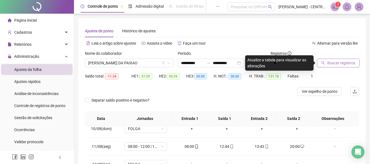
click at [322, 60] on button "Buscar registros" at bounding box center [338, 63] width 43 height 9
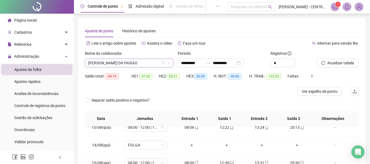
click at [154, 64] on span "[PERSON_NAME] DA PAIXAO" at bounding box center [129, 63] width 82 height 8
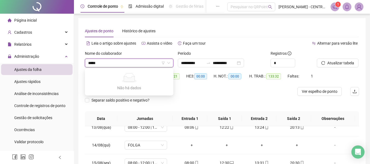
type input "****"
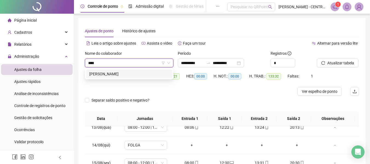
click at [148, 75] on div "[PERSON_NAME]" at bounding box center [129, 74] width 80 height 6
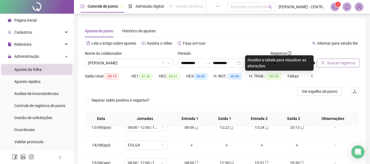
click at [346, 64] on span "Buscar registros" at bounding box center [341, 63] width 28 height 6
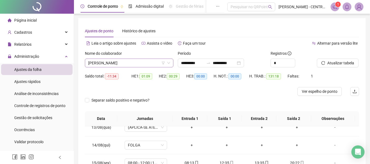
click at [139, 60] on span "[PERSON_NAME]" at bounding box center [129, 63] width 82 height 8
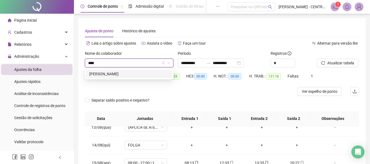
type input "*****"
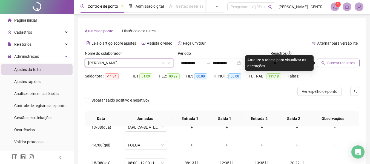
click at [335, 62] on span "Buscar registros" at bounding box center [341, 63] width 28 height 6
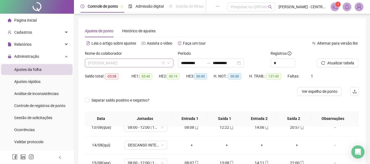
click at [145, 59] on div "[PERSON_NAME]" at bounding box center [129, 63] width 88 height 9
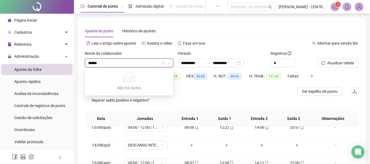
type input "*****"
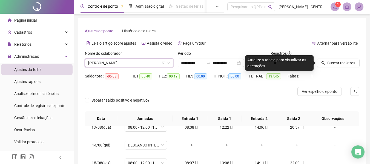
drag, startPoint x: 345, startPoint y: 55, endPoint x: 345, endPoint y: 58, distance: 3.1
click at [345, 55] on div "Buscar registros" at bounding box center [338, 58] width 42 height 17
click at [345, 59] on button "Buscar registros" at bounding box center [338, 63] width 43 height 9
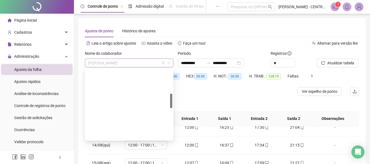
click at [127, 65] on span "[PERSON_NAME]" at bounding box center [129, 63] width 82 height 8
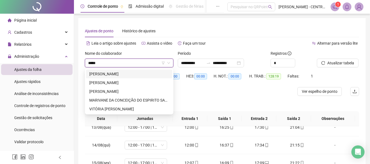
type input "******"
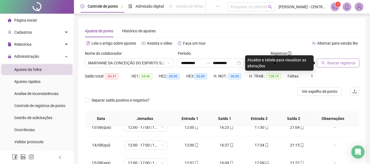
click at [323, 63] on icon "search" at bounding box center [323, 63] width 4 height 4
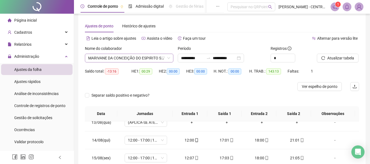
scroll to position [193, 0]
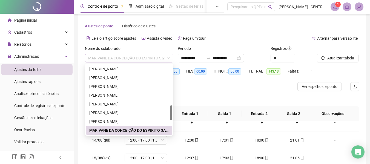
drag, startPoint x: 144, startPoint y: 58, endPoint x: 168, endPoint y: 59, distance: 23.3
click at [169, 59] on div "MARIVANE DA CONCEIÇÃO DO ESPIRITO SANTO" at bounding box center [129, 58] width 88 height 9
click at [131, 48] on div "Nome do colaborador" at bounding box center [129, 49] width 88 height 8
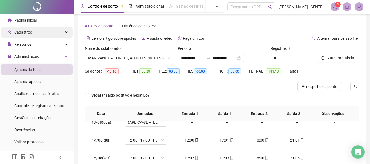
click at [37, 32] on div "Cadastros" at bounding box center [36, 32] width 71 height 11
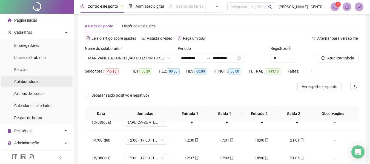
click at [43, 82] on li "Colaboradores" at bounding box center [36, 81] width 71 height 11
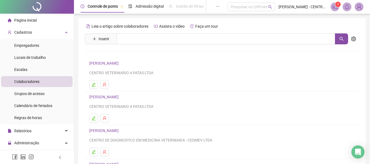
click at [203, 31] on div "Leia o artigo sobre colaboradores Assista o vídeo Faça um tour Inserir Nenhum r…" at bounding box center [222, 128] width 274 height 213
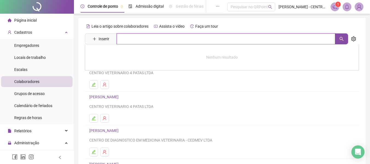
drag, startPoint x: 197, startPoint y: 40, endPoint x: 192, endPoint y: 44, distance: 6.5
click at [197, 40] on input "text" at bounding box center [226, 38] width 218 height 11
type input "******"
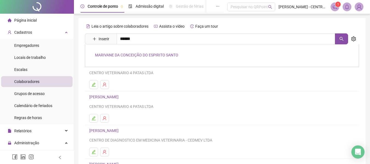
click at [162, 55] on link "MARIVANE DA CONCEIÇÃO DO ESPIRITO SANTO" at bounding box center [136, 55] width 83 height 4
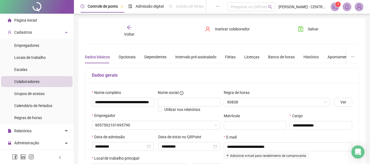
type input "**********"
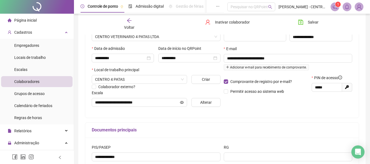
scroll to position [148, 0]
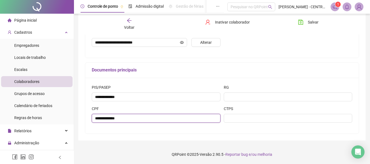
click at [139, 122] on input "**********" at bounding box center [156, 118] width 129 height 9
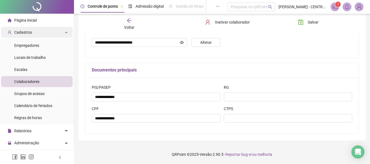
click at [46, 28] on div "Cadastros" at bounding box center [36, 32] width 71 height 11
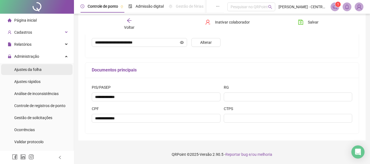
click at [44, 72] on li "Ajustes da folha" at bounding box center [36, 69] width 71 height 11
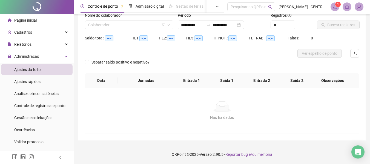
scroll to position [38, 0]
type input "**********"
click at [131, 22] on input "search" at bounding box center [126, 25] width 77 height 8
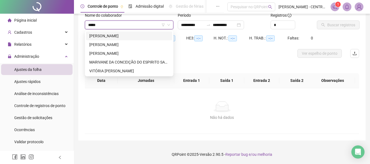
type input "******"
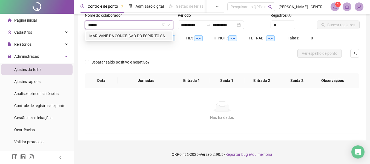
click at [125, 36] on div "MARIVANE DA CONCEIÇÃO DO ESPIRITO SANTO" at bounding box center [129, 36] width 80 height 6
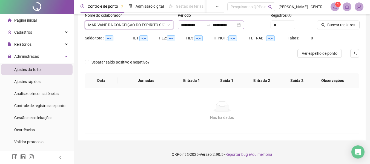
drag, startPoint x: 218, startPoint y: 22, endPoint x: 231, endPoint y: 22, distance: 13.4
click at [218, 22] on div "**********" at bounding box center [211, 25] width 66 height 9
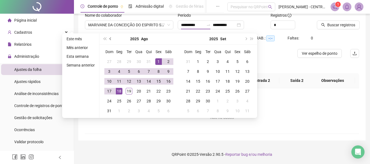
click at [112, 37] on button "prev-year" at bounding box center [111, 38] width 6 height 11
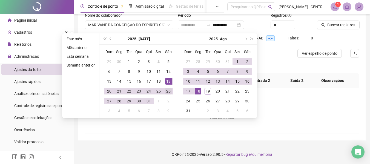
type input "**********"
click at [168, 92] on div "26" at bounding box center [168, 91] width 7 height 7
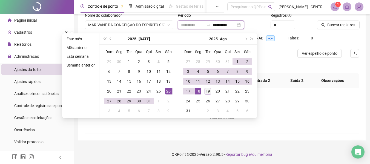
type input "**********"
click at [206, 91] on div "19" at bounding box center [207, 91] width 7 height 7
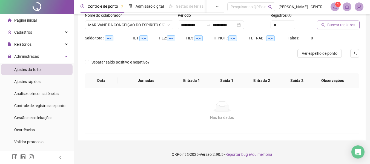
click at [325, 24] on button "Buscar registros" at bounding box center [338, 25] width 43 height 9
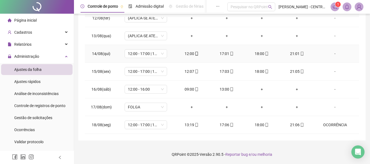
scroll to position [328, 0]
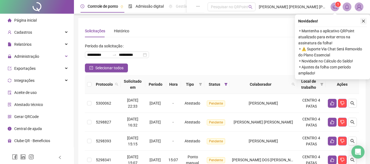
click at [364, 21] on icon "close" at bounding box center [363, 21] width 4 height 4
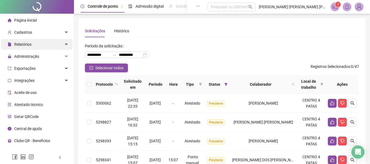
click at [41, 46] on div "Relatórios" at bounding box center [36, 44] width 71 height 11
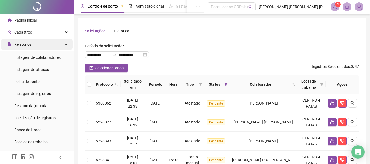
click at [44, 43] on div "Relatórios" at bounding box center [36, 44] width 71 height 11
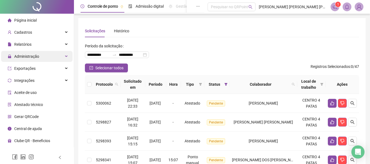
click at [42, 54] on div "Administração" at bounding box center [36, 56] width 71 height 11
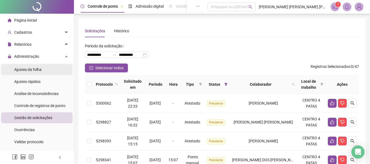
click at [42, 71] on li "Ajustes da folha" at bounding box center [36, 69] width 71 height 11
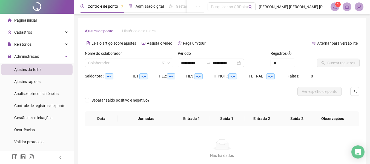
type input "**********"
click at [45, 117] on span "Gestão de solicitações" at bounding box center [33, 118] width 38 height 4
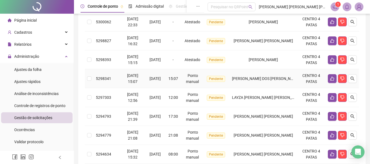
scroll to position [27, 0]
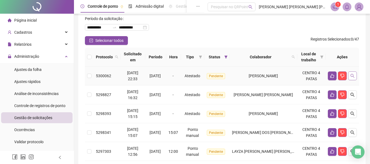
click at [353, 77] on icon "search" at bounding box center [352, 76] width 4 height 4
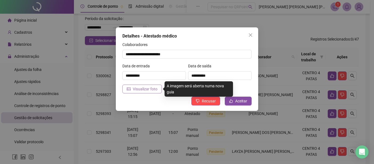
click at [139, 91] on span "Visualizar foto" at bounding box center [145, 89] width 25 height 6
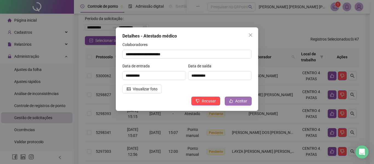
click at [237, 104] on span "Aceitar" at bounding box center [241, 101] width 12 height 6
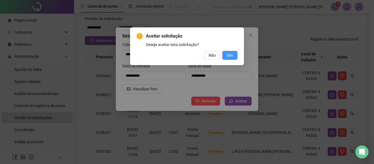
click at [228, 56] on span "Sim" at bounding box center [230, 55] width 6 height 6
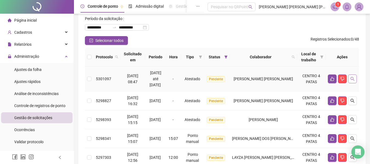
click at [352, 77] on icon "search" at bounding box center [352, 79] width 4 height 4
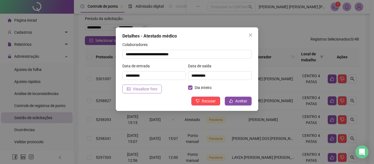
click at [153, 91] on span "Visualizar foto" at bounding box center [145, 89] width 25 height 6
click at [239, 103] on span "Aceitar" at bounding box center [241, 101] width 12 height 6
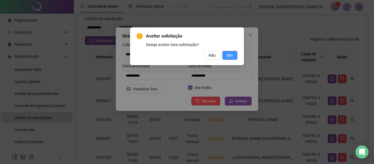
click at [235, 56] on button "Sim" at bounding box center [229, 55] width 15 height 9
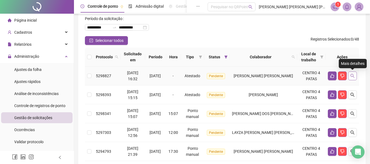
click at [354, 78] on button "button" at bounding box center [352, 75] width 9 height 9
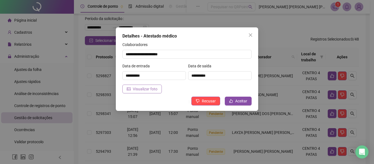
click at [137, 92] on span "Visualizar foto" at bounding box center [145, 89] width 25 height 6
click at [233, 98] on button "Aceitar" at bounding box center [238, 101] width 27 height 9
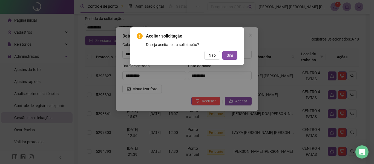
click at [221, 51] on div "Não Sim" at bounding box center [187, 55] width 101 height 9
click at [234, 54] on button "Sim" at bounding box center [229, 55] width 15 height 9
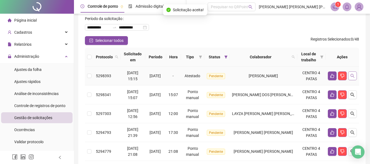
click at [356, 77] on button "button" at bounding box center [352, 75] width 9 height 9
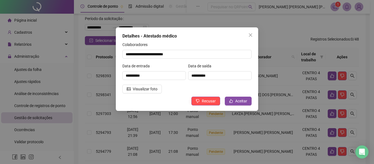
click at [139, 93] on div "**********" at bounding box center [187, 68] width 142 height 83
click at [139, 93] on button "Visualizar foto" at bounding box center [141, 89] width 39 height 9
click at [245, 103] on span "Aceitar" at bounding box center [241, 101] width 12 height 6
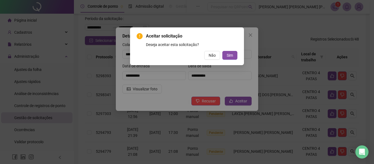
click at [236, 48] on div "Aceitar solicitação Deseja aceitar esta solicitação? Não Sim" at bounding box center [187, 46] width 101 height 27
click at [232, 55] on span "Sim" at bounding box center [230, 55] width 6 height 6
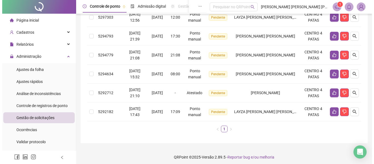
scroll to position [108, 0]
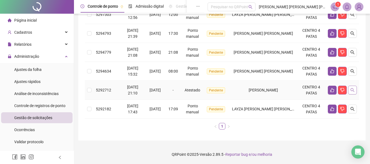
click at [351, 89] on icon "search" at bounding box center [352, 90] width 4 height 4
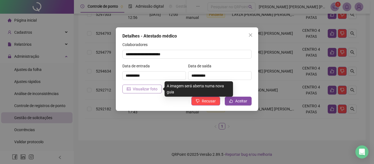
click at [148, 88] on span "Visualizar foto" at bounding box center [145, 89] width 25 height 6
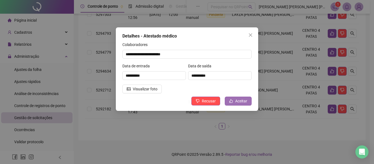
click at [250, 100] on button "Aceitar" at bounding box center [238, 101] width 27 height 9
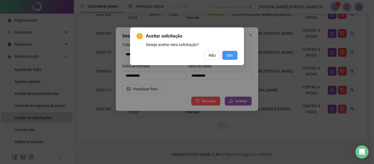
click at [237, 55] on button "Sim" at bounding box center [229, 55] width 15 height 9
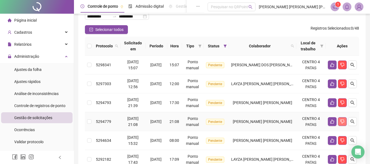
scroll to position [0, 0]
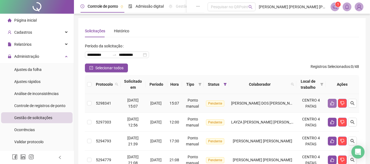
click at [333, 105] on icon "like" at bounding box center [332, 103] width 4 height 4
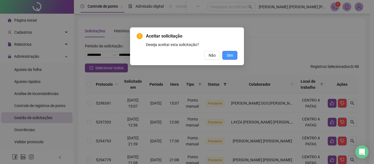
click at [227, 57] on span "Sim" at bounding box center [230, 55] width 6 height 6
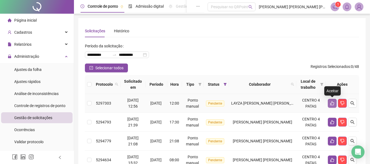
click at [332, 103] on icon "like" at bounding box center [332, 103] width 4 height 4
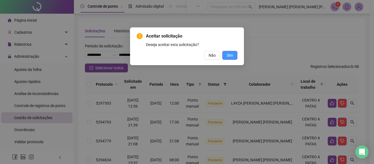
click at [228, 53] on span "Sim" at bounding box center [230, 55] width 6 height 6
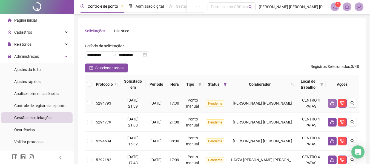
click at [333, 103] on icon "like" at bounding box center [332, 103] width 4 height 4
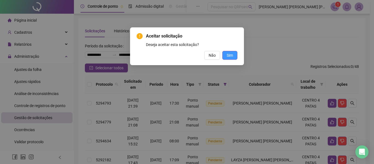
click at [231, 52] on span "Sim" at bounding box center [230, 55] width 6 height 6
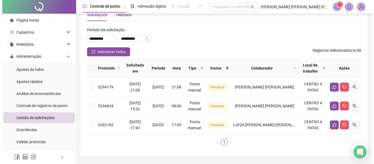
scroll to position [32, 0]
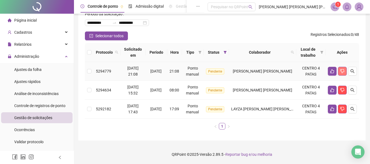
click at [342, 73] on icon "dislike" at bounding box center [342, 71] width 4 height 4
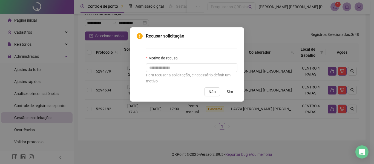
click at [225, 86] on div "Recusar solicitação Motivo da recusa Para recusar a solicitação, é necessário d…" at bounding box center [187, 64] width 101 height 63
click at [230, 91] on span "Sim" at bounding box center [230, 92] width 6 height 6
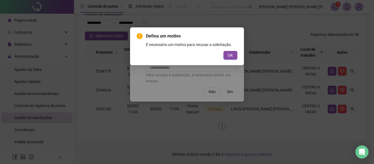
click at [235, 49] on div "Defina um motivo É necessário um motivo para recusar a solicitação. OK" at bounding box center [187, 46] width 101 height 27
click at [230, 58] on span "OK" at bounding box center [230, 55] width 5 height 6
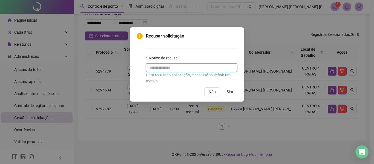
click at [223, 70] on input "text" at bounding box center [191, 67] width 91 height 9
type input "******"
click at [222, 87] on button "Sim" at bounding box center [229, 91] width 15 height 9
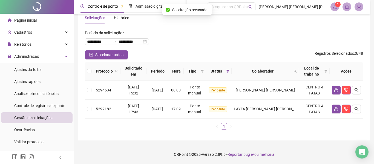
scroll to position [13, 0]
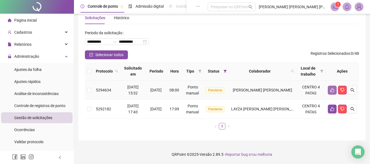
click at [332, 89] on icon "like" at bounding box center [332, 90] width 4 height 4
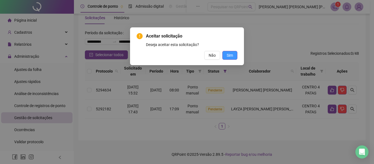
click at [235, 56] on button "Sim" at bounding box center [229, 55] width 15 height 9
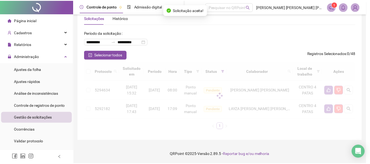
scroll to position [0, 0]
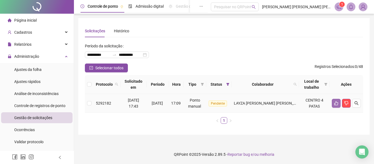
click at [338, 106] on button "button" at bounding box center [336, 103] width 9 height 9
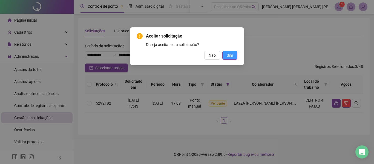
click at [227, 57] on span "Sim" at bounding box center [230, 55] width 6 height 6
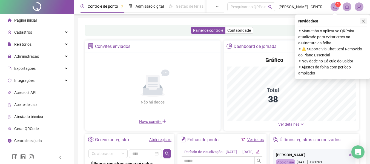
click at [366, 22] on button "button" at bounding box center [363, 21] width 7 height 7
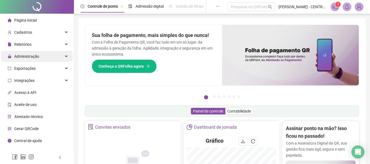
click at [38, 59] on span "Administração" at bounding box center [26, 56] width 25 height 4
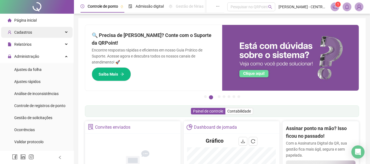
click at [45, 28] on div "Cadastros" at bounding box center [36, 32] width 71 height 11
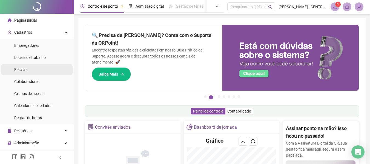
click at [42, 73] on li "Escalas" at bounding box center [36, 69] width 71 height 11
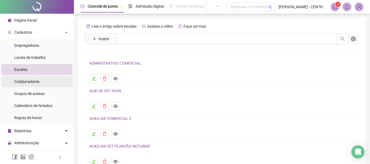
click at [38, 86] on div "Colaboradores" at bounding box center [26, 81] width 25 height 11
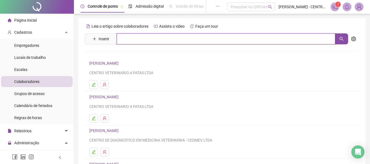
click at [173, 36] on input "text" at bounding box center [226, 38] width 218 height 11
type input "******"
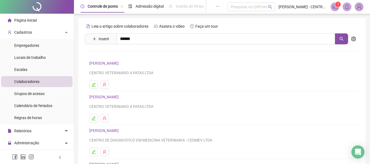
click at [124, 55] on link "[PERSON_NAME]" at bounding box center [109, 55] width 29 height 4
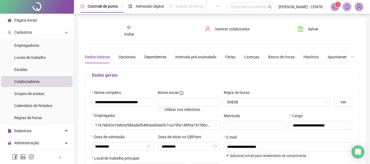
type input "**********"
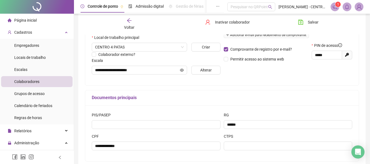
scroll to position [121, 0]
click at [23, 76] on ul "Empregadores Locais de trabalho Escalas Colaboradores Grupos de acesso Calendár…" at bounding box center [37, 81] width 74 height 85
click at [24, 72] on span "Escalas" at bounding box center [20, 69] width 13 height 4
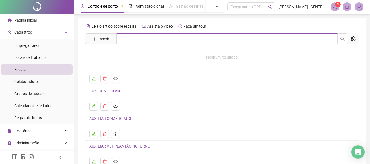
click at [186, 42] on input "text" at bounding box center [227, 38] width 221 height 11
type input "*"
type input "***"
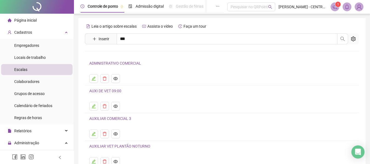
click at [121, 67] on link "LABORATÓRIO PLANTÃO" at bounding box center [117, 67] width 44 height 4
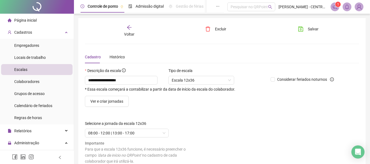
click at [135, 32] on div "Voltar" at bounding box center [129, 31] width 42 height 13
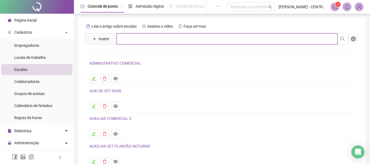
click at [133, 37] on input "text" at bounding box center [227, 38] width 221 height 11
type input "***"
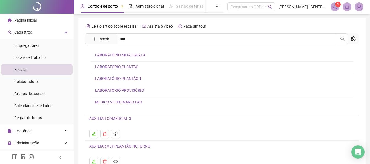
click at [119, 80] on link "LABORATÓRIO PLANTÃO 1" at bounding box center [118, 78] width 47 height 4
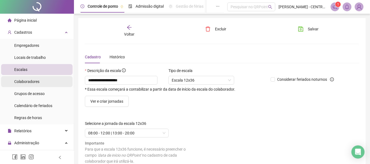
click at [49, 83] on li "Colaboradores" at bounding box center [36, 81] width 71 height 11
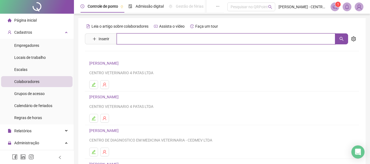
click at [175, 39] on input "text" at bounding box center [226, 38] width 218 height 11
type input "*****"
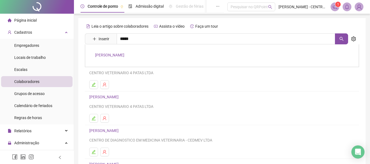
click at [124, 54] on link "[PERSON_NAME]" at bounding box center [109, 55] width 29 height 4
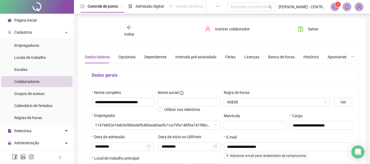
type input "**********"
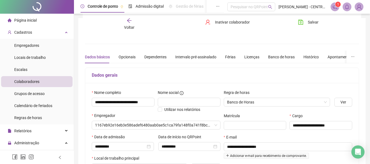
scroll to position [148, 0]
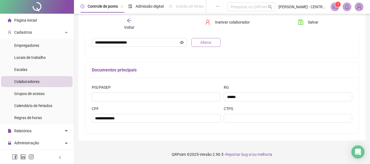
click at [191, 41] on button "Alterar" at bounding box center [205, 42] width 29 height 9
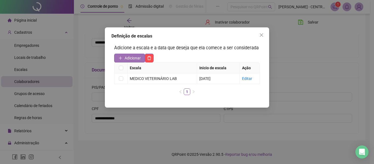
click at [125, 60] on span "Adicionar" at bounding box center [133, 58] width 16 height 6
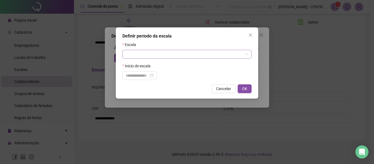
click at [133, 55] on input "search" at bounding box center [185, 54] width 118 height 8
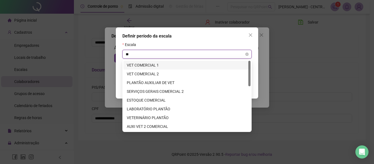
type input "***"
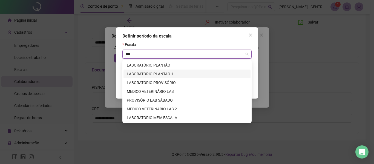
click at [163, 74] on div "LABORATÓRIO PLANTÃO 1" at bounding box center [187, 74] width 120 height 6
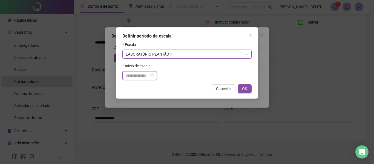
click at [145, 75] on input at bounding box center [137, 76] width 23 height 6
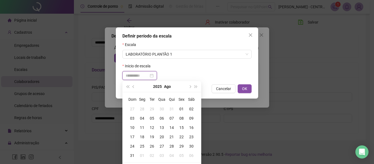
type input "**********"
click at [133, 138] on div "17" at bounding box center [132, 137] width 10 height 6
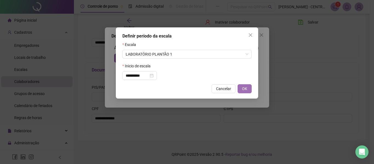
click at [242, 91] on span "OK" at bounding box center [244, 89] width 5 height 6
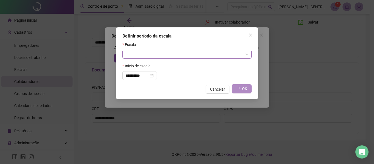
click at [246, 54] on span at bounding box center [187, 54] width 123 height 8
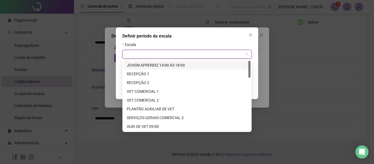
type input "**********"
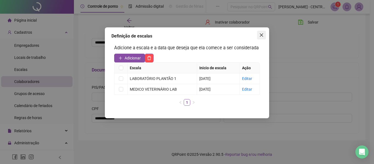
click at [259, 37] on button "Close" at bounding box center [261, 35] width 9 height 9
